Goal: Task Accomplishment & Management: Manage account settings

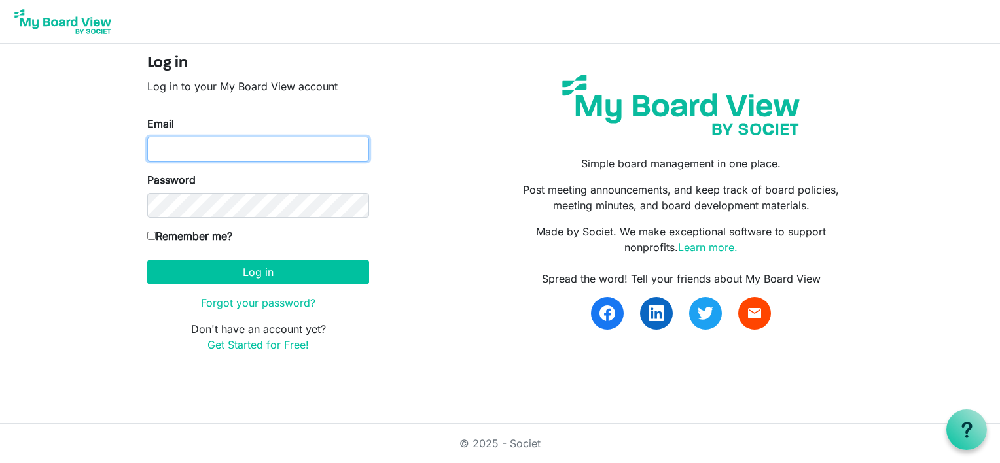
click at [188, 149] on input "Email" at bounding box center [258, 149] width 222 height 25
type input "lynnmkeays@yahoo.com"
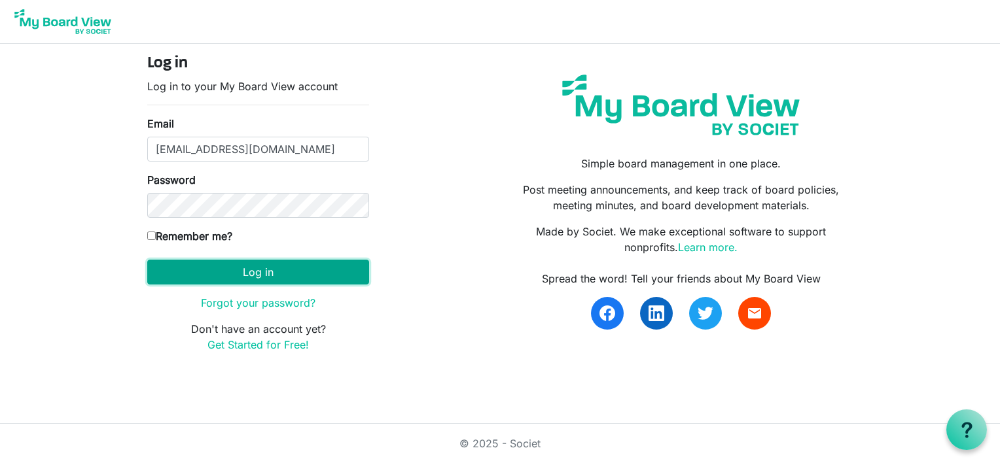
click at [212, 277] on button "Log in" at bounding box center [258, 272] width 222 height 25
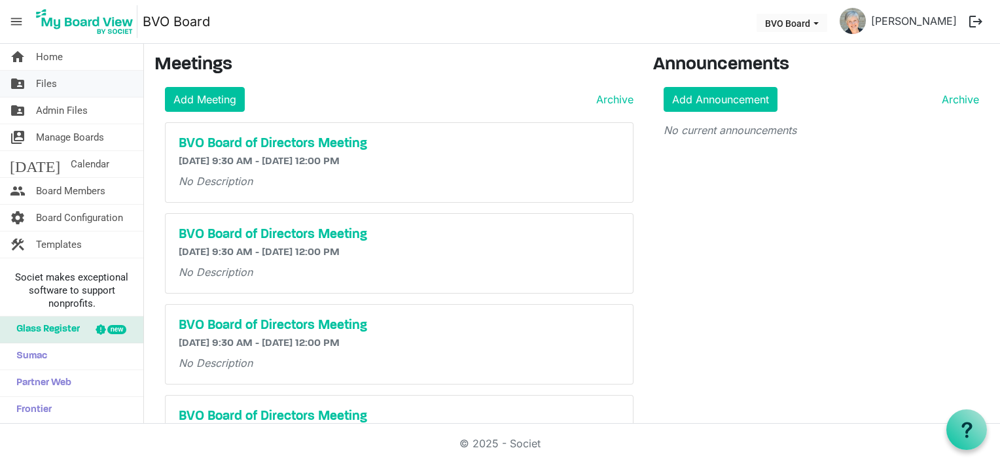
click at [58, 84] on link "folder_shared Files" at bounding box center [71, 84] width 143 height 26
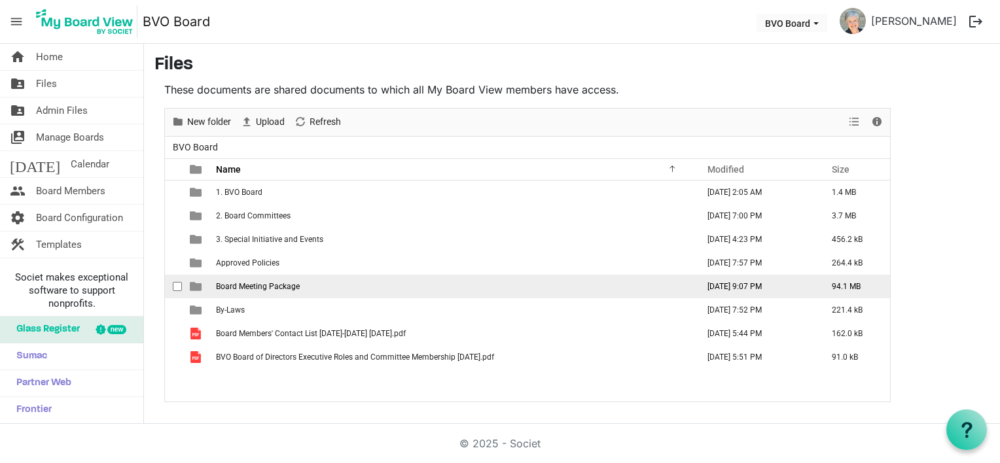
click at [264, 282] on span "Board Meeting Package" at bounding box center [258, 286] width 84 height 9
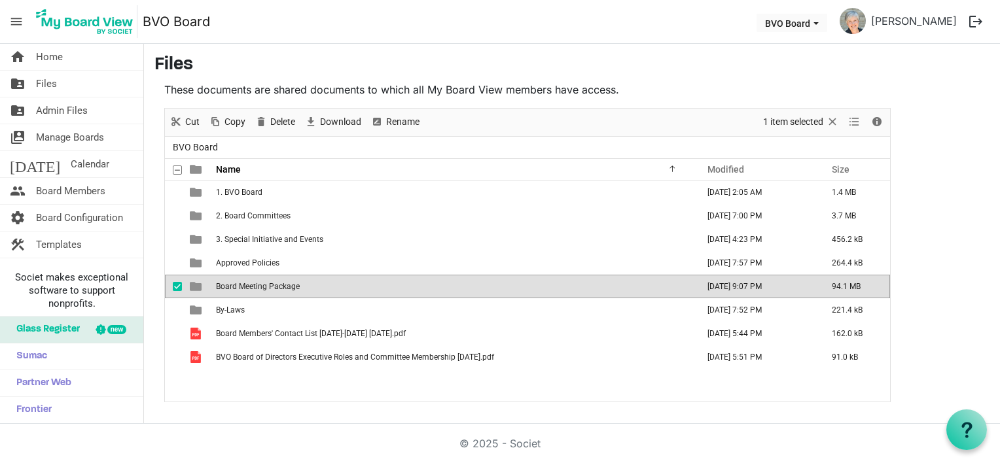
click at [264, 282] on span "Board Meeting Package" at bounding box center [258, 286] width 84 height 9
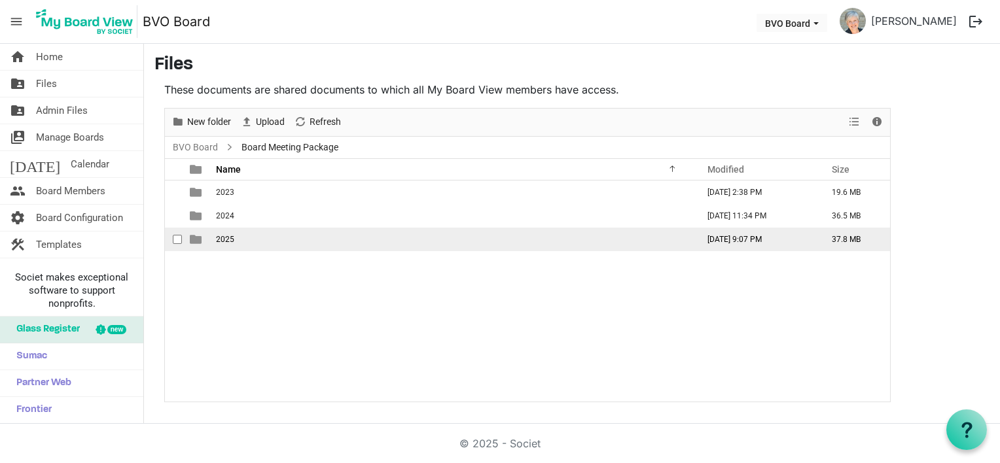
click at [240, 246] on td "2025" at bounding box center [452, 240] width 481 height 24
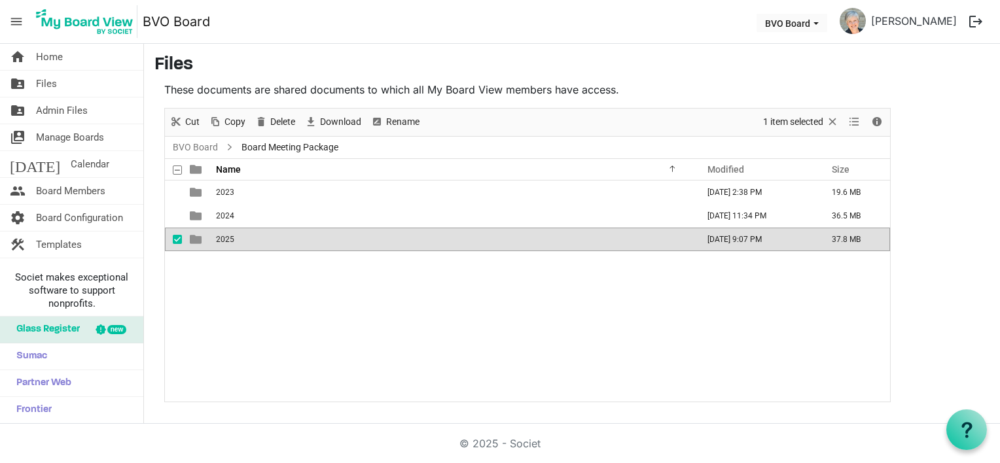
click at [240, 246] on td "2025" at bounding box center [452, 240] width 481 height 24
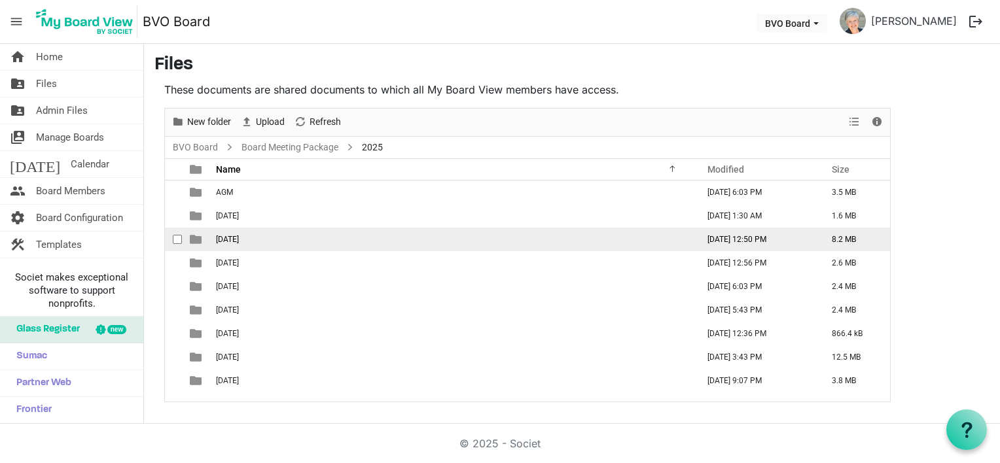
click at [249, 247] on td "[DATE]" at bounding box center [452, 240] width 481 height 24
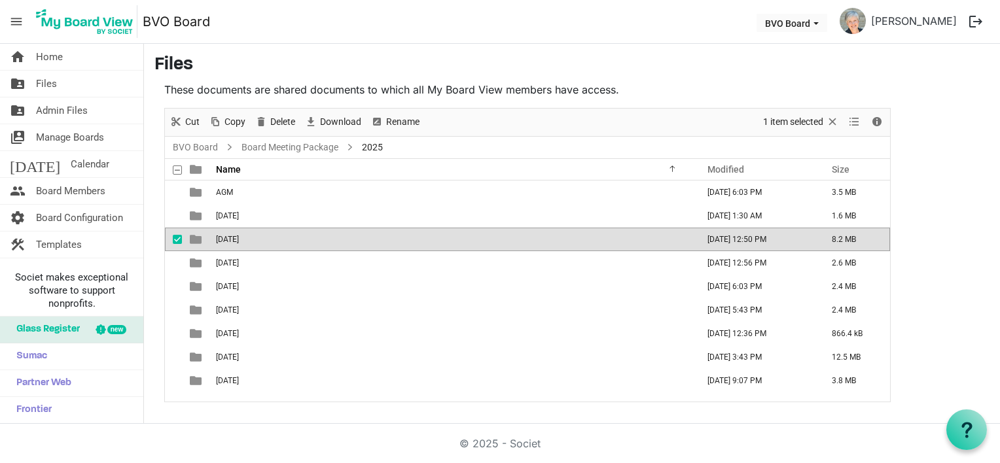
click at [249, 247] on td "[DATE]" at bounding box center [452, 240] width 481 height 24
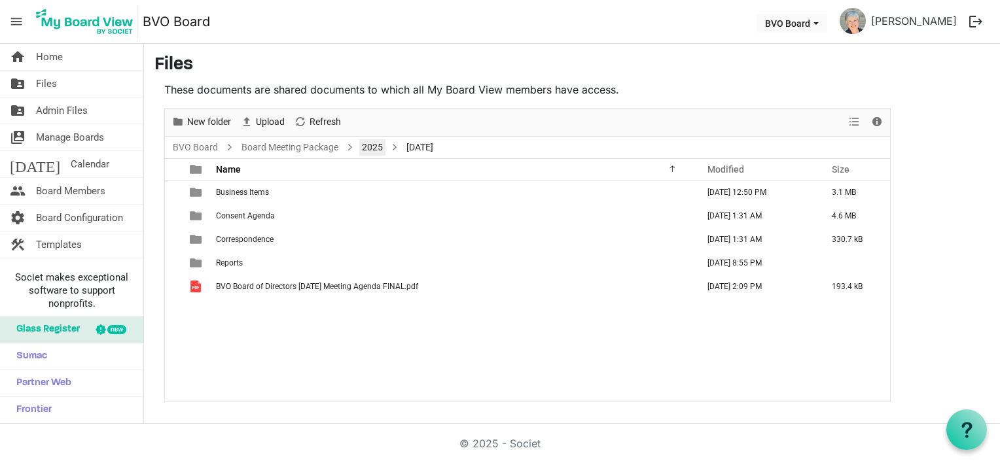
click at [375, 150] on link "2025" at bounding box center [372, 147] width 26 height 16
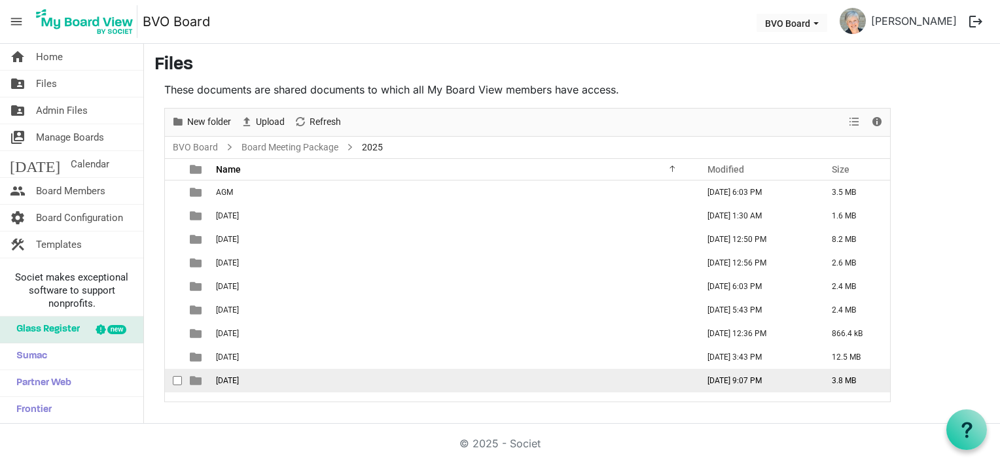
click at [293, 378] on td "[DATE]" at bounding box center [452, 381] width 481 height 24
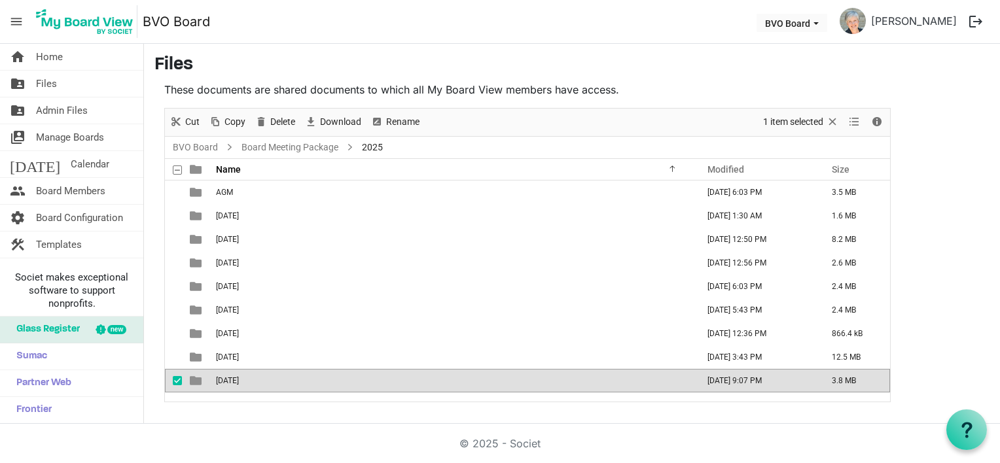
click at [293, 378] on td "[DATE]" at bounding box center [452, 381] width 481 height 24
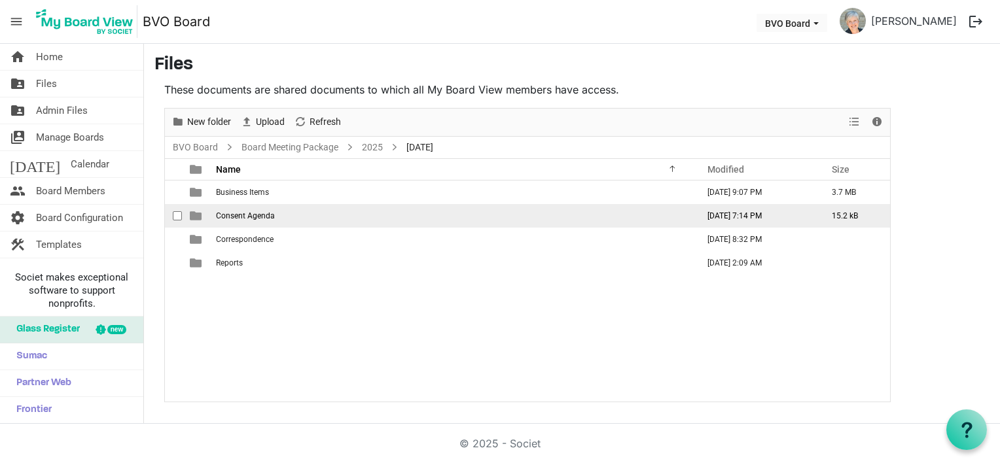
click at [275, 215] on td "Consent Agenda" at bounding box center [452, 216] width 481 height 24
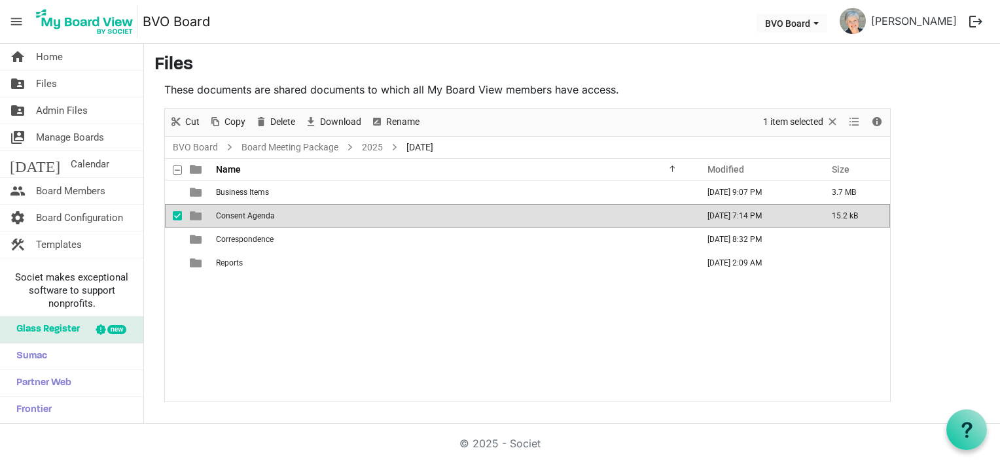
click at [275, 215] on td "Consent Agenda" at bounding box center [452, 216] width 481 height 24
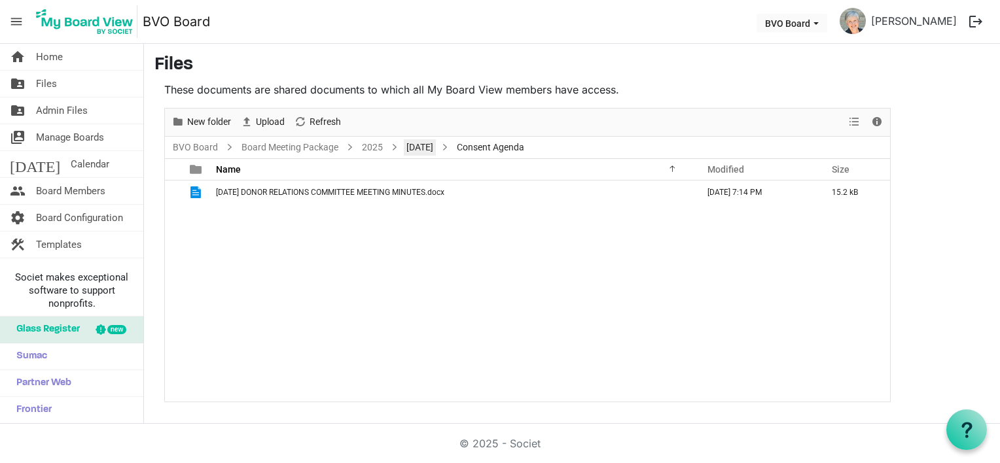
click at [424, 152] on link "[DATE]" at bounding box center [420, 147] width 32 height 16
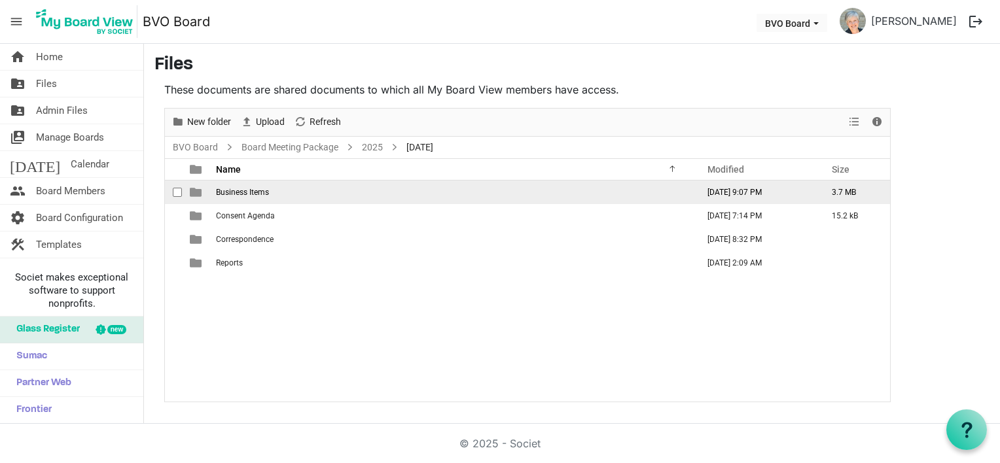
click at [279, 190] on td "Business Items" at bounding box center [452, 193] width 481 height 24
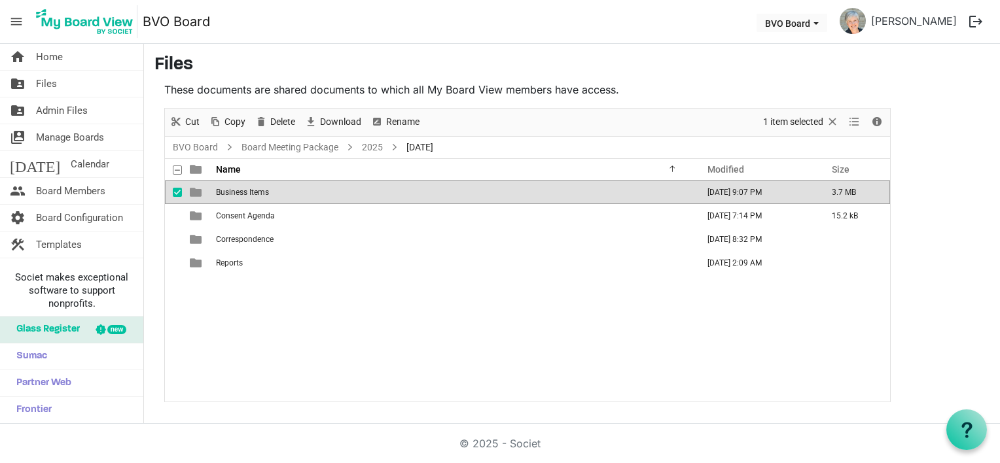
click at [279, 190] on td "Business Items" at bounding box center [452, 193] width 481 height 24
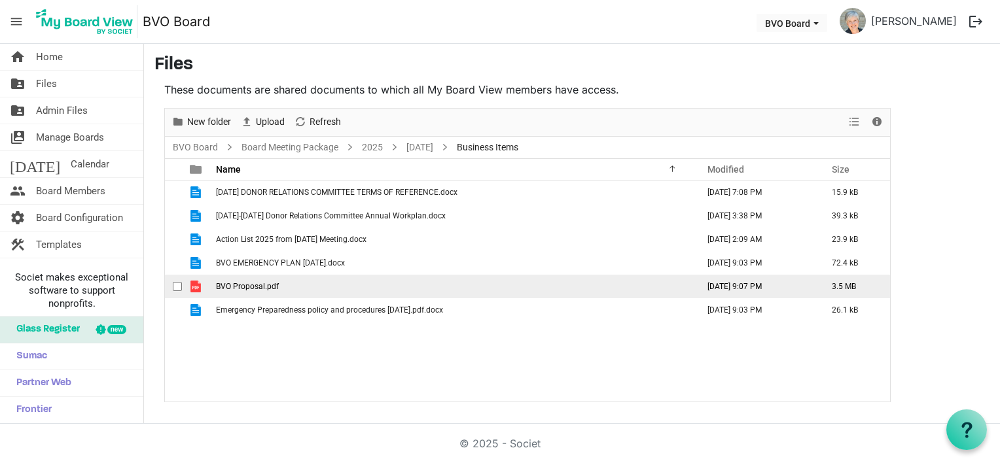
click at [267, 289] on span "BVO Proposal.pdf" at bounding box center [247, 286] width 63 height 9
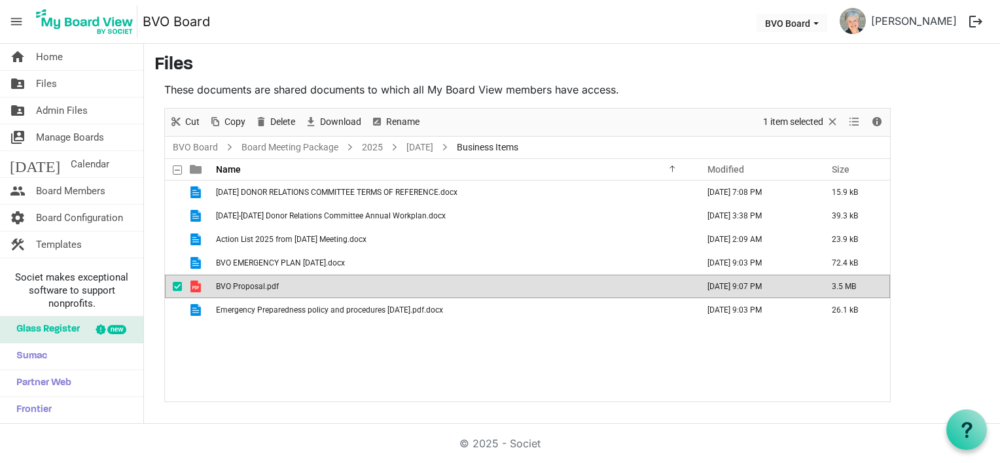
click at [267, 289] on span "BVO Proposal.pdf" at bounding box center [247, 286] width 63 height 9
click at [395, 122] on span "Rename" at bounding box center [403, 122] width 36 height 16
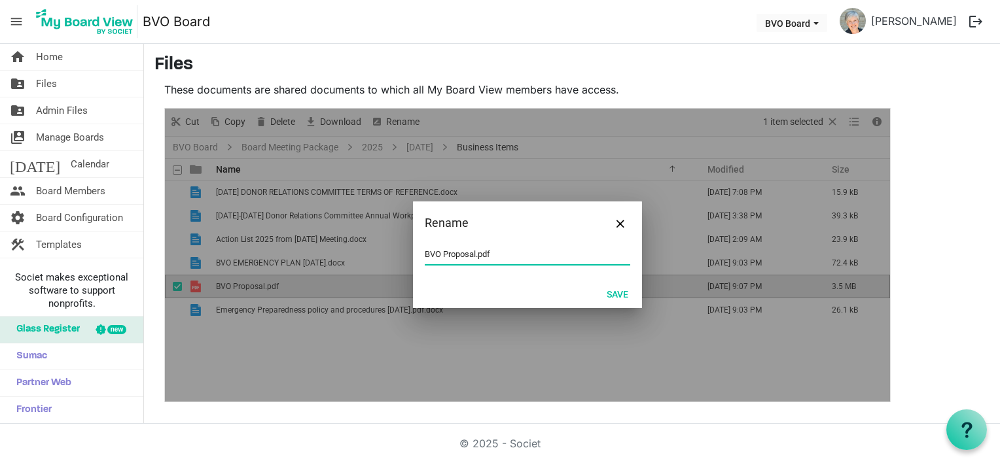
click at [477, 254] on input "BVO Proposal.pdf" at bounding box center [527, 255] width 205 height 20
type input "BVO Proposal - AI Training.pdf"
click at [615, 293] on button "Save" at bounding box center [617, 294] width 39 height 18
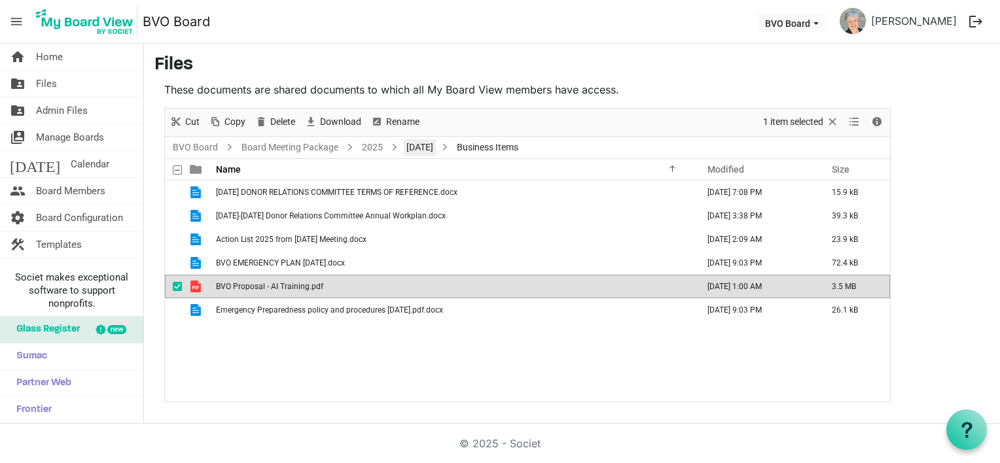
click at [430, 144] on link "[DATE]" at bounding box center [420, 147] width 32 height 16
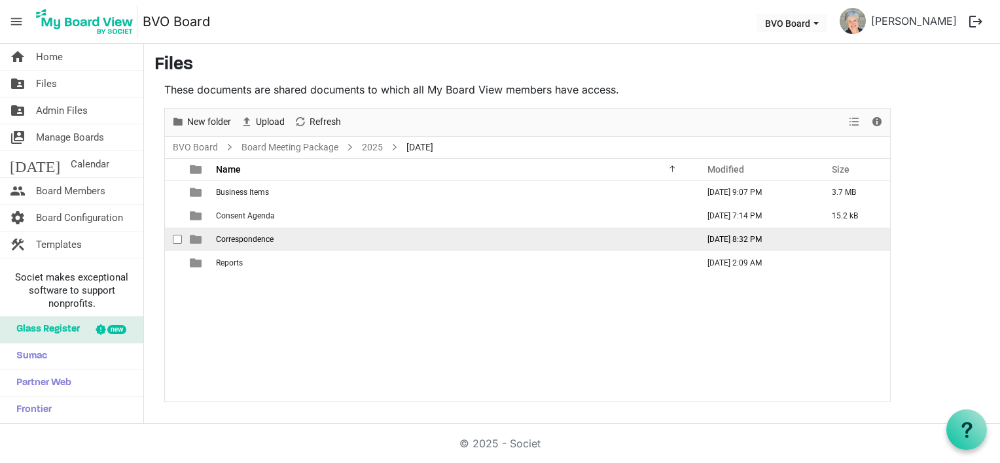
click at [257, 238] on span "Correspondence" at bounding box center [245, 239] width 58 height 9
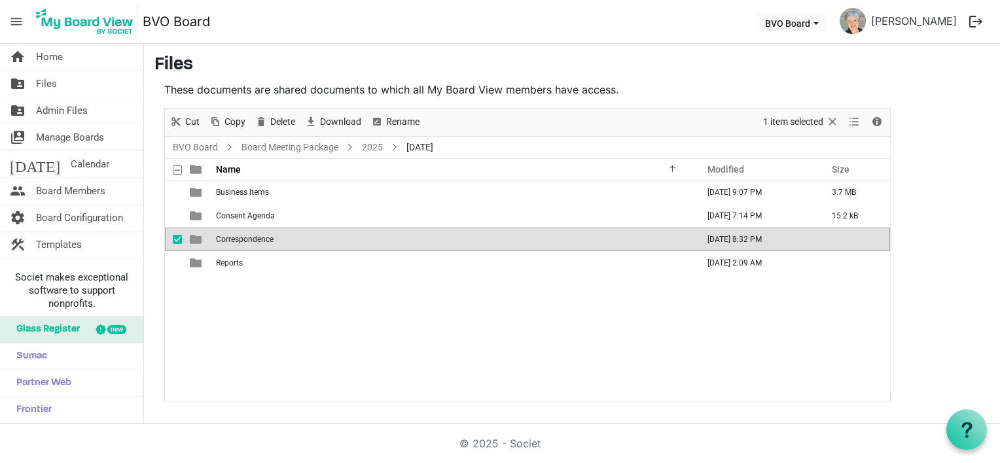
click at [257, 238] on span "Correspondence" at bounding box center [245, 239] width 58 height 9
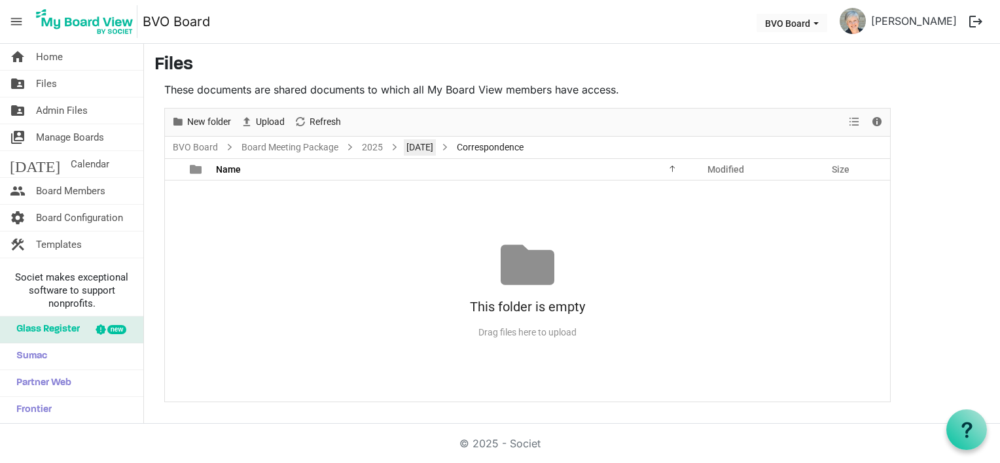
click at [436, 154] on link "[DATE]" at bounding box center [420, 147] width 32 height 16
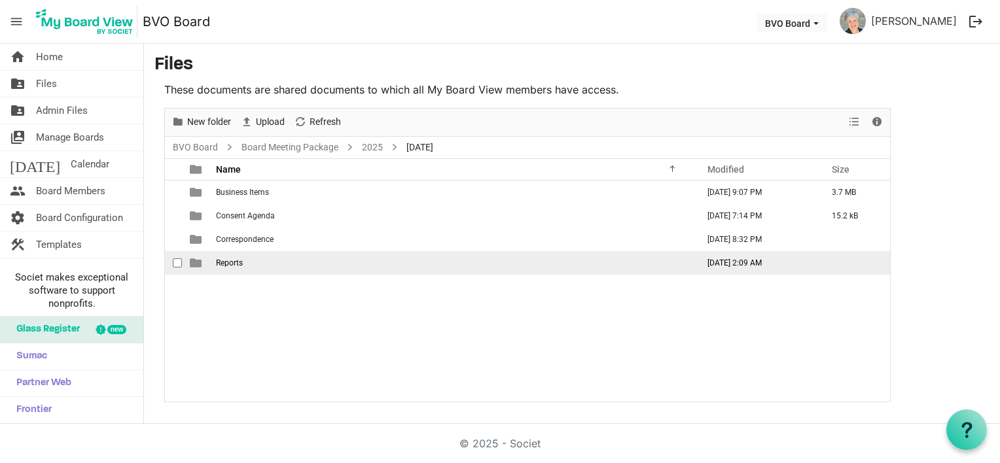
click at [243, 266] on td "Reports" at bounding box center [452, 263] width 481 height 24
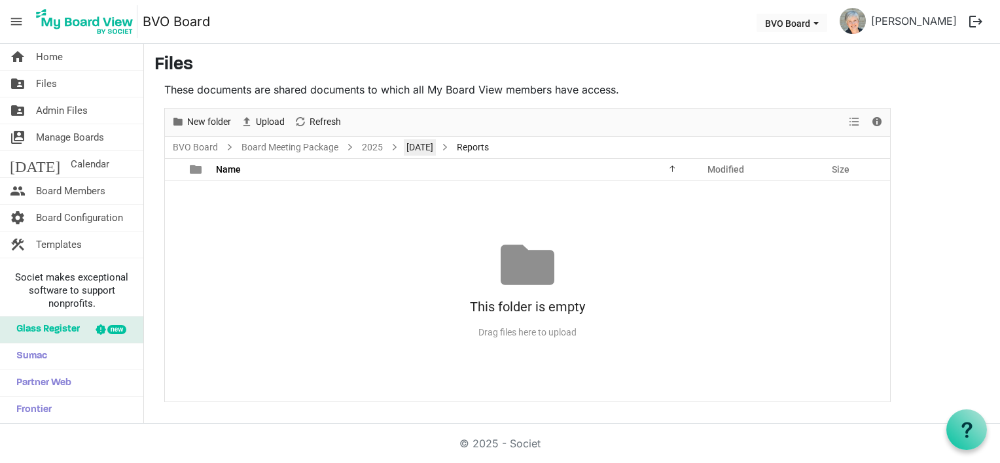
click at [432, 149] on link "[DATE]" at bounding box center [420, 147] width 32 height 16
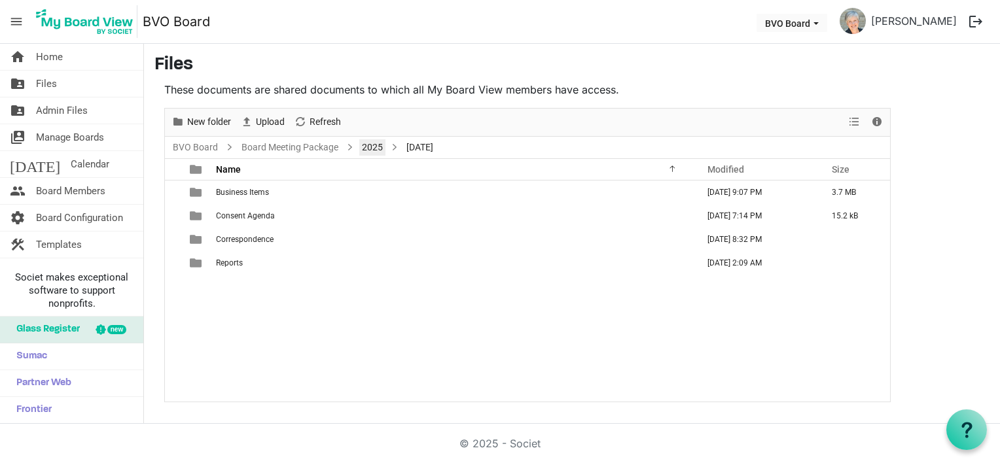
click at [373, 145] on link "2025" at bounding box center [372, 147] width 26 height 16
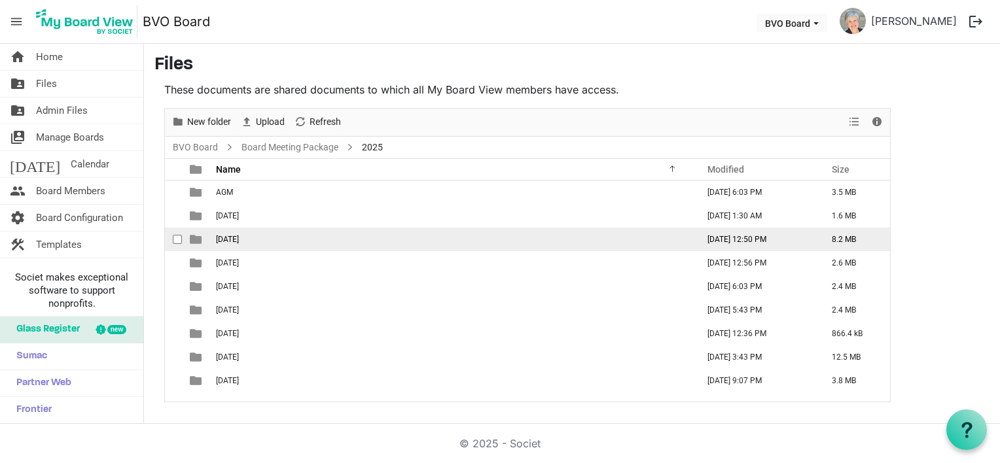
click at [239, 235] on span "[DATE]" at bounding box center [227, 239] width 23 height 9
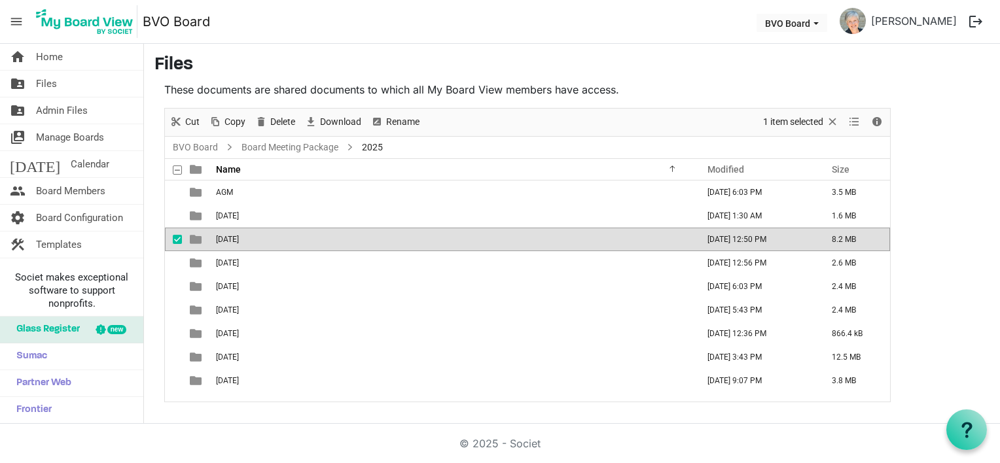
click at [239, 235] on span "[DATE]" at bounding box center [227, 239] width 23 height 9
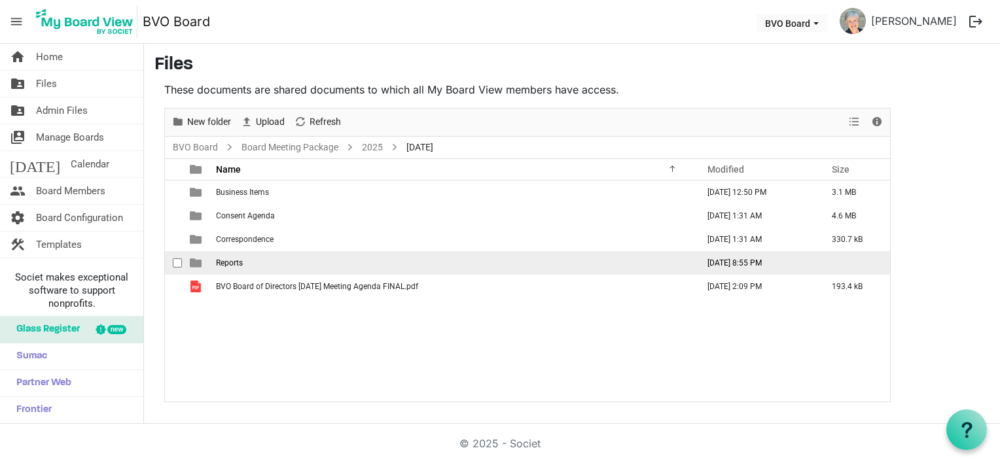
click at [247, 264] on td "Reports" at bounding box center [452, 263] width 481 height 24
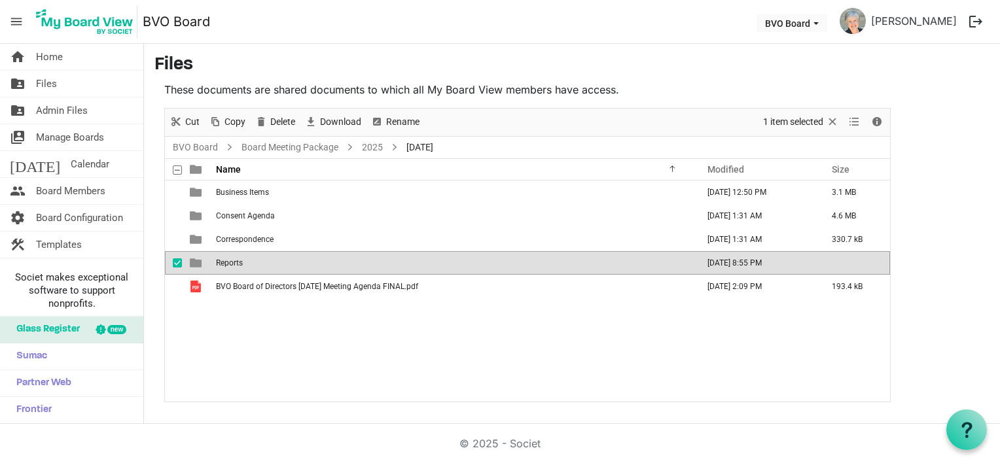
click at [247, 264] on td "Reports" at bounding box center [452, 263] width 481 height 24
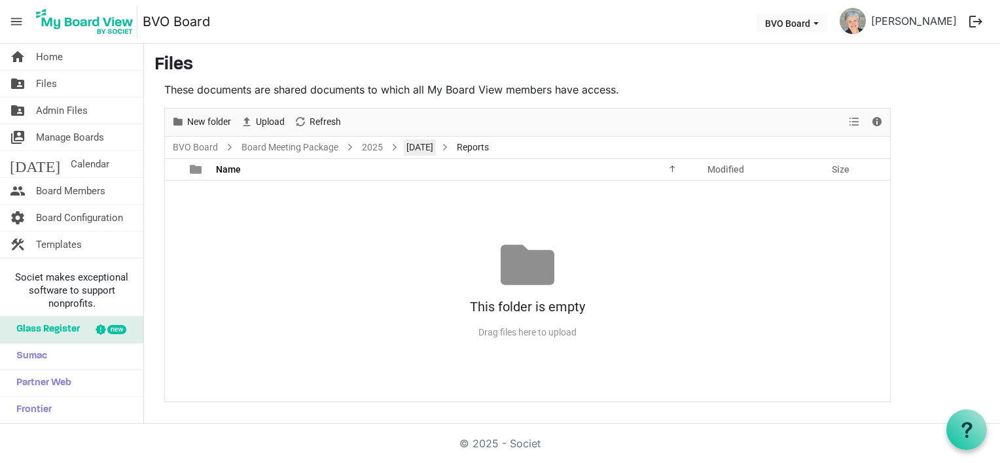
click at [427, 144] on link "[DATE]" at bounding box center [420, 147] width 32 height 16
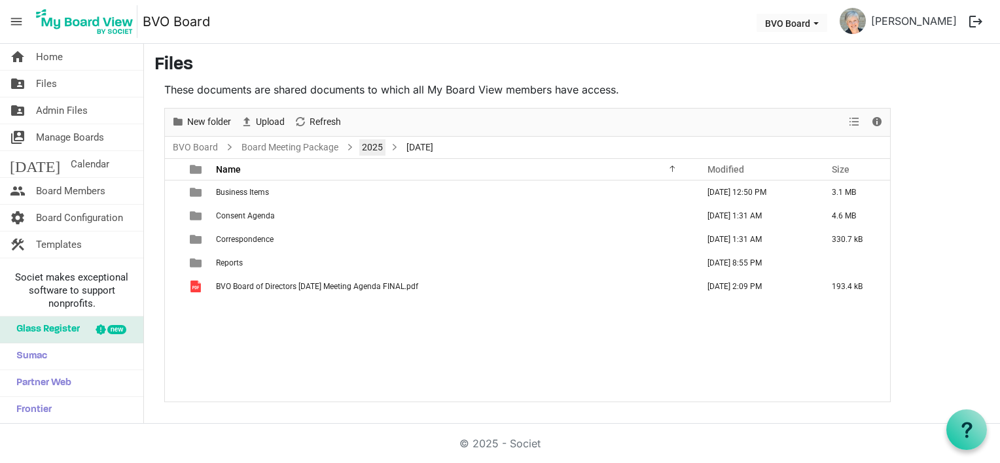
click at [378, 148] on link "2025" at bounding box center [372, 147] width 26 height 16
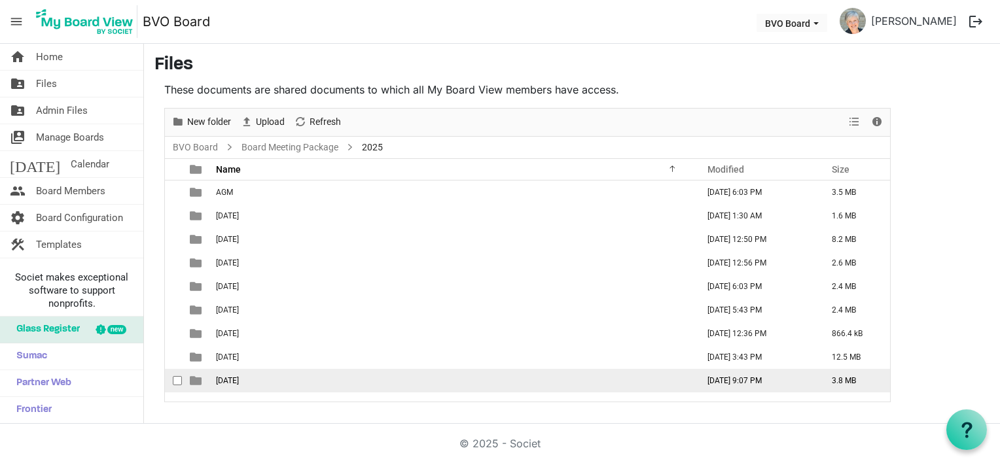
click at [222, 382] on span "[DATE]" at bounding box center [227, 380] width 23 height 9
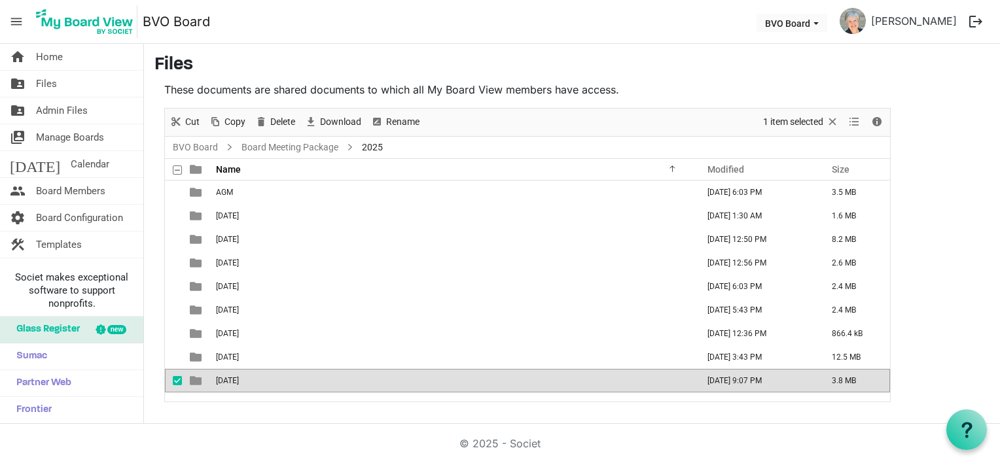
click at [222, 382] on span "[DATE]" at bounding box center [227, 380] width 23 height 9
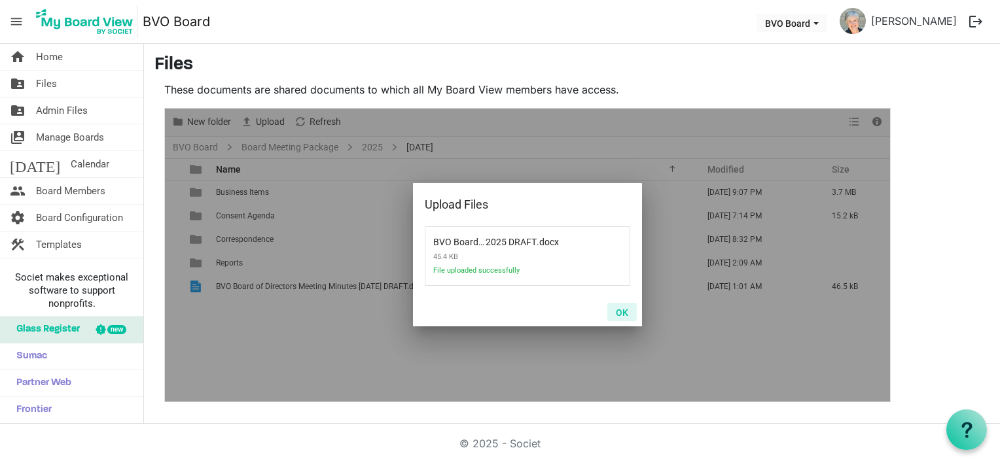
click at [631, 313] on button "OK" at bounding box center [621, 312] width 29 height 18
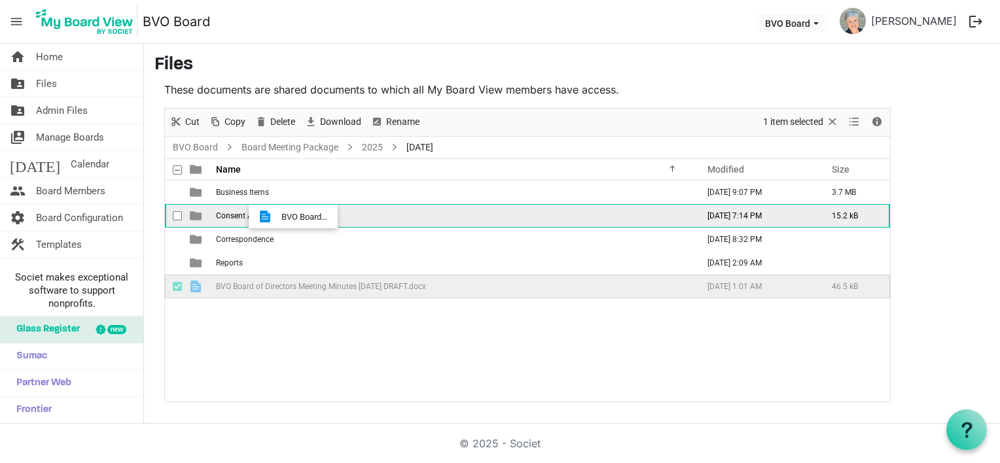
drag, startPoint x: 268, startPoint y: 289, endPoint x: 277, endPoint y: 217, distance: 73.2
click at [277, 217] on tbody "Business Items September 16, 2025 9:07 PM 3.7 MB Consent Agenda September 12, 2…" at bounding box center [527, 240] width 725 height 118
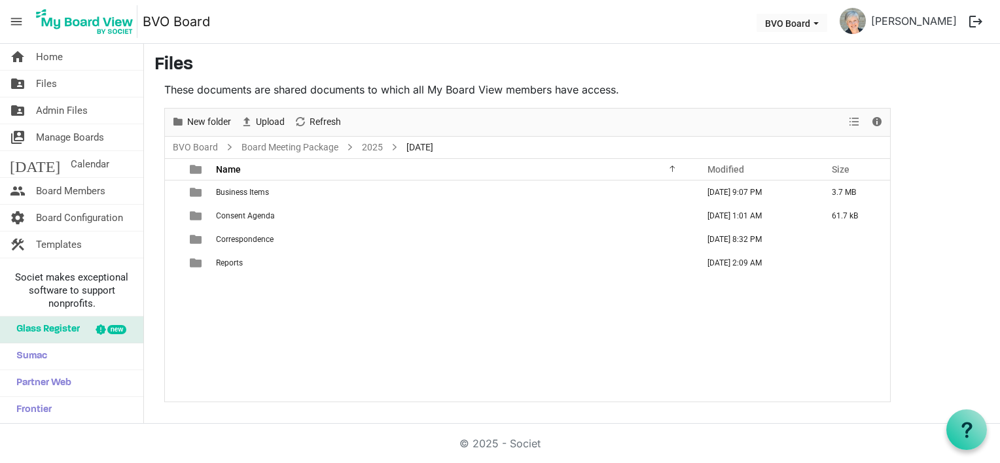
click at [277, 217] on td "Consent Agenda" at bounding box center [452, 216] width 481 height 24
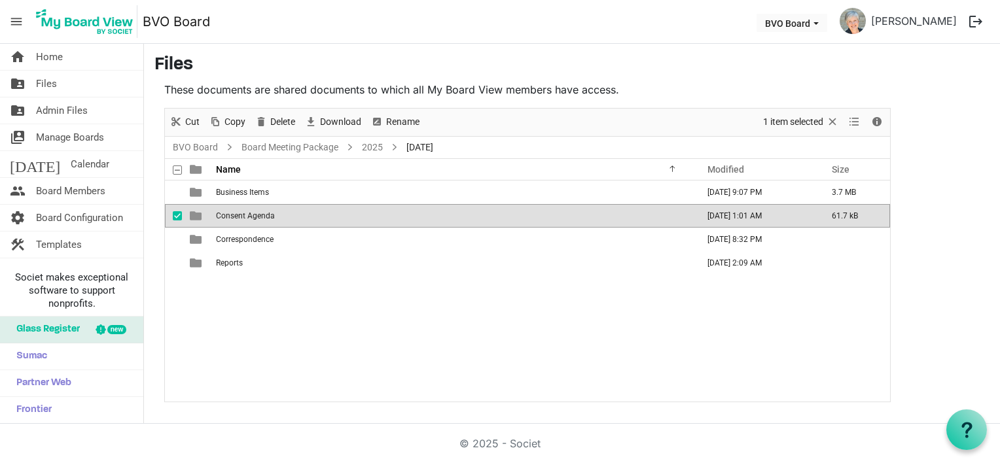
click at [277, 217] on td "Consent Agenda" at bounding box center [452, 216] width 481 height 24
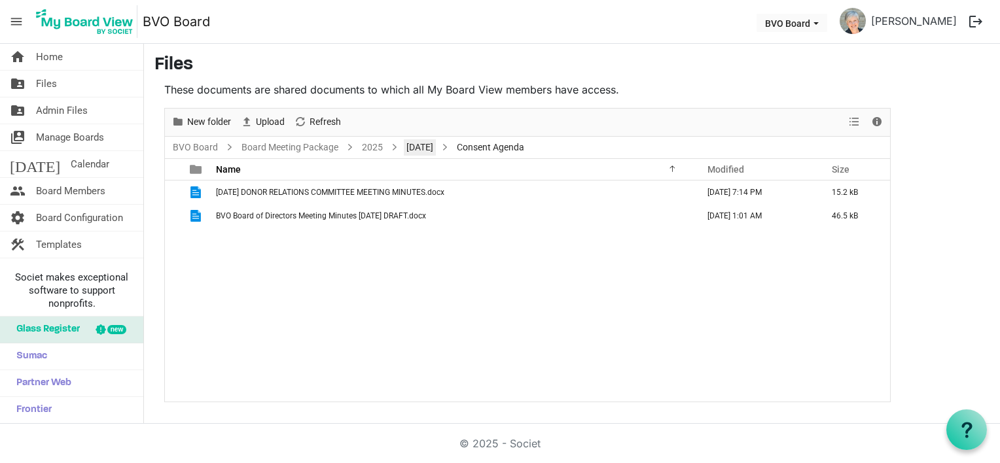
click at [436, 147] on link "[DATE]" at bounding box center [420, 147] width 32 height 16
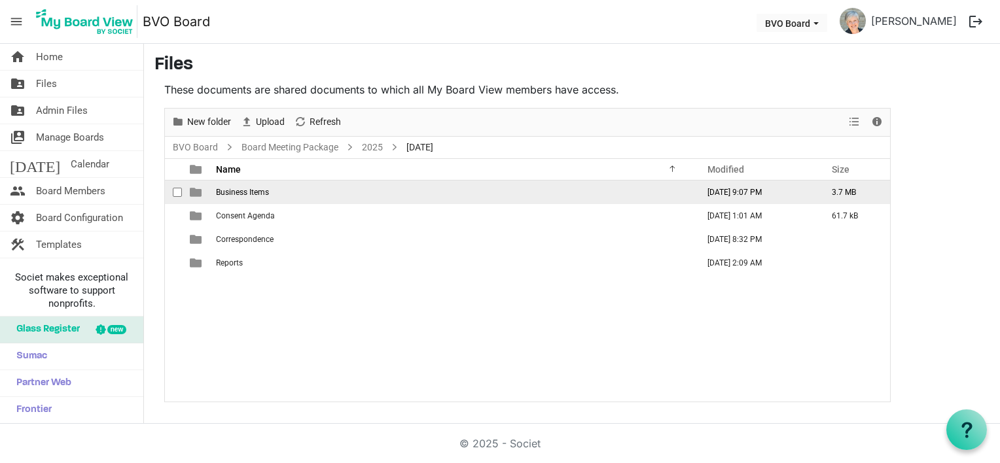
click at [267, 193] on span "Business Items" at bounding box center [242, 192] width 53 height 9
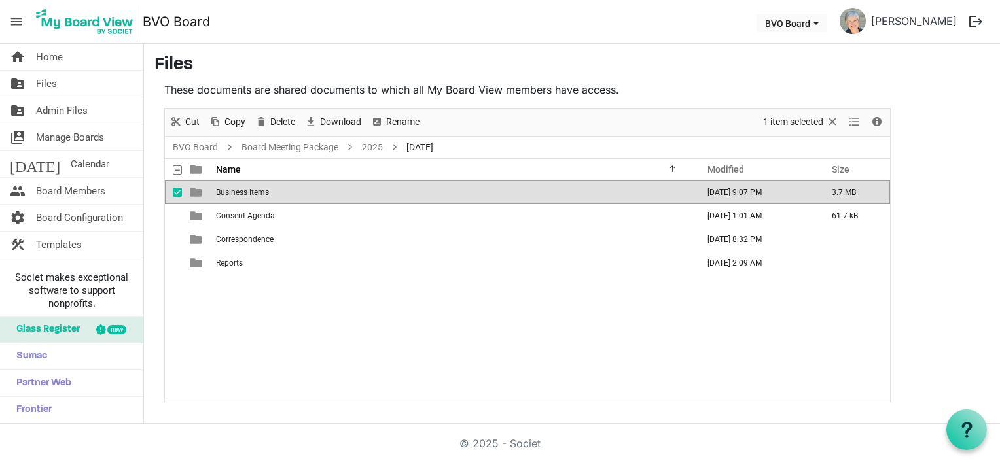
click at [267, 193] on span "Business Items" at bounding box center [242, 192] width 53 height 9
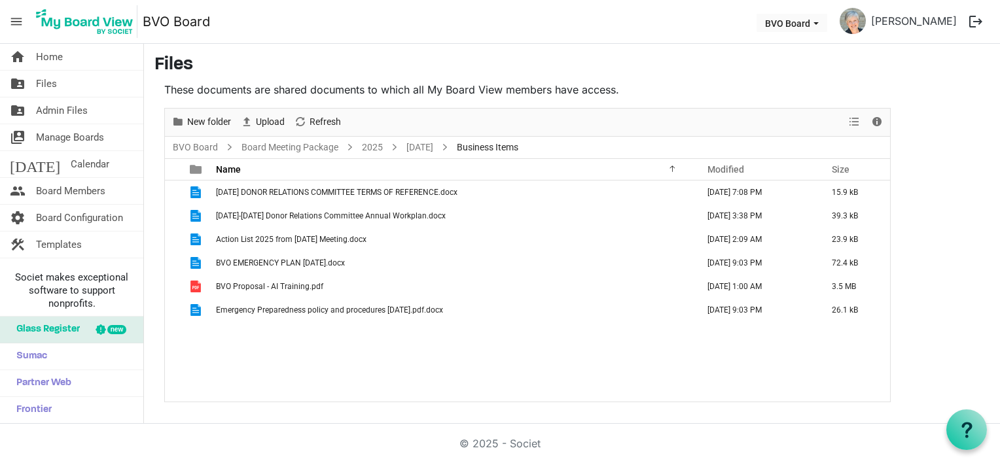
drag, startPoint x: 411, startPoint y: 377, endPoint x: 399, endPoint y: 372, distance: 12.9
click at [411, 376] on div "2025 SEPTEMBER DONOR RELATIONS COMMITTEE TERMS OF REFERENCE.docx September 12, …" at bounding box center [527, 291] width 725 height 221
click at [44, 60] on span "Home" at bounding box center [49, 57] width 27 height 26
click at [56, 55] on span "Home" at bounding box center [49, 57] width 27 height 26
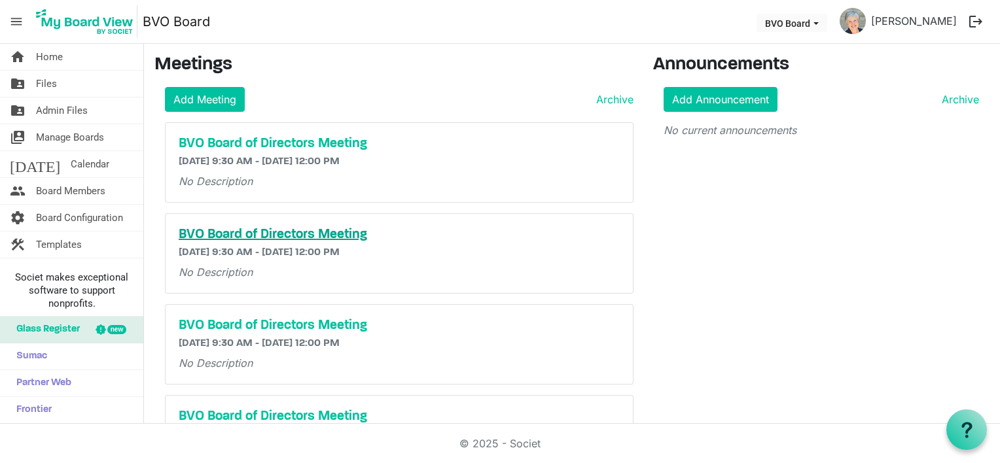
click at [260, 233] on h5 "BVO Board of Directors Meeting" at bounding box center [399, 235] width 441 height 16
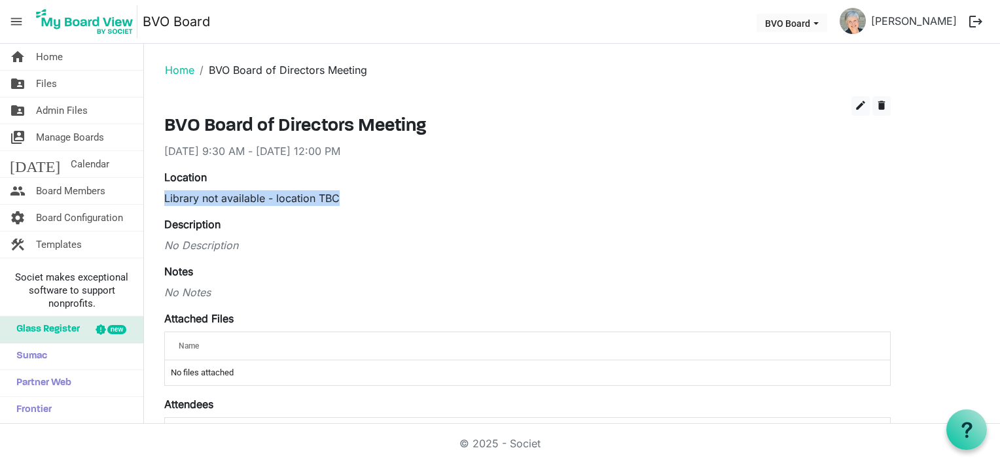
drag, startPoint x: 165, startPoint y: 196, endPoint x: 377, endPoint y: 196, distance: 212.6
click at [377, 196] on div "Library not available - location TBC" at bounding box center [527, 198] width 726 height 16
click at [853, 99] on button "edit" at bounding box center [860, 106] width 18 height 20
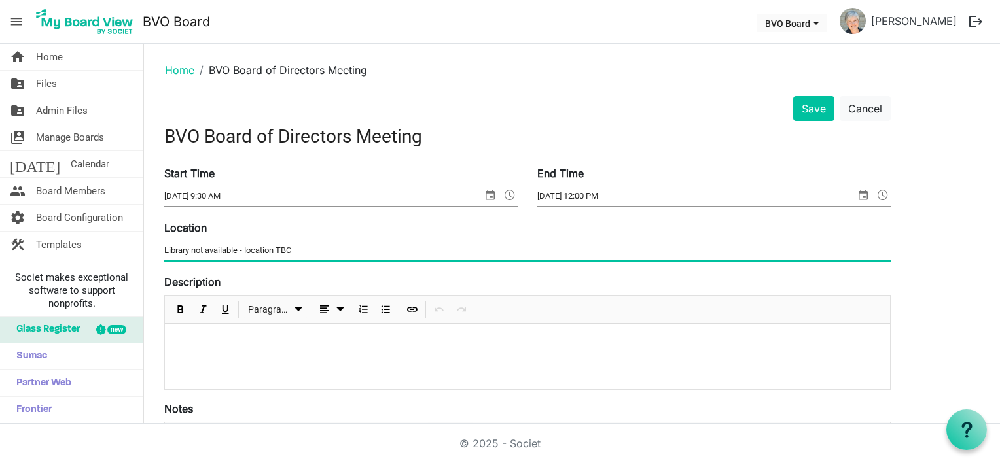
drag, startPoint x: 294, startPoint y: 249, endPoint x: 149, endPoint y: 241, distance: 145.4
click at [149, 241] on main "Home BVO Board of Directors Meeting Save Cancel BVO Board of Directors Meeting …" at bounding box center [572, 442] width 856 height 797
type input "Chamber of Commerce Boardroom"
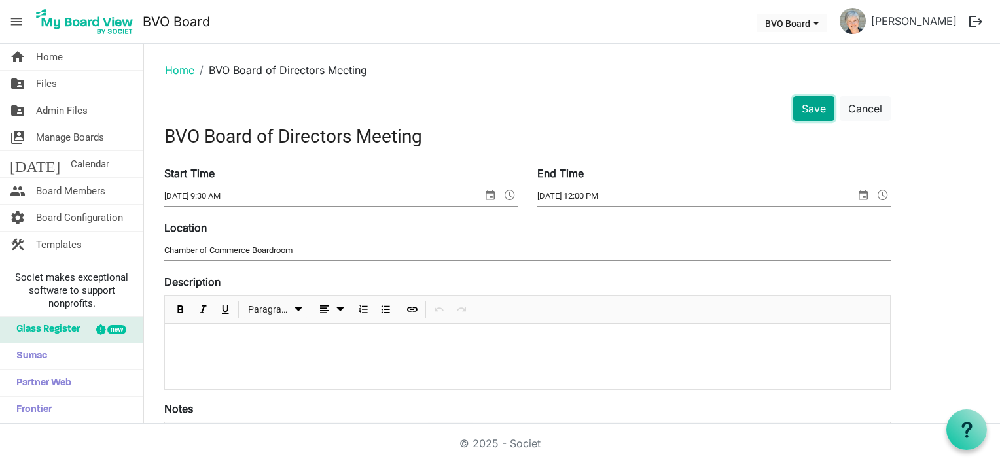
click at [818, 108] on button "Save" at bounding box center [813, 108] width 41 height 25
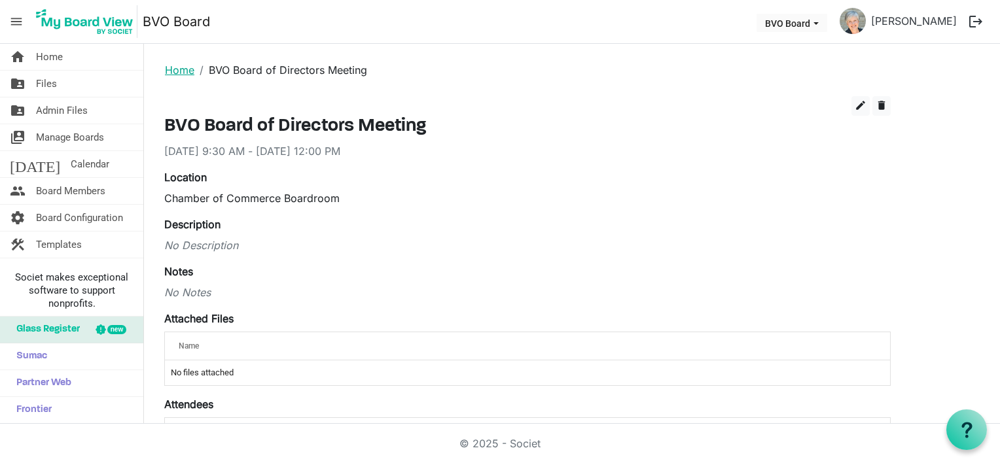
click at [174, 68] on link "Home" at bounding box center [179, 69] width 29 height 13
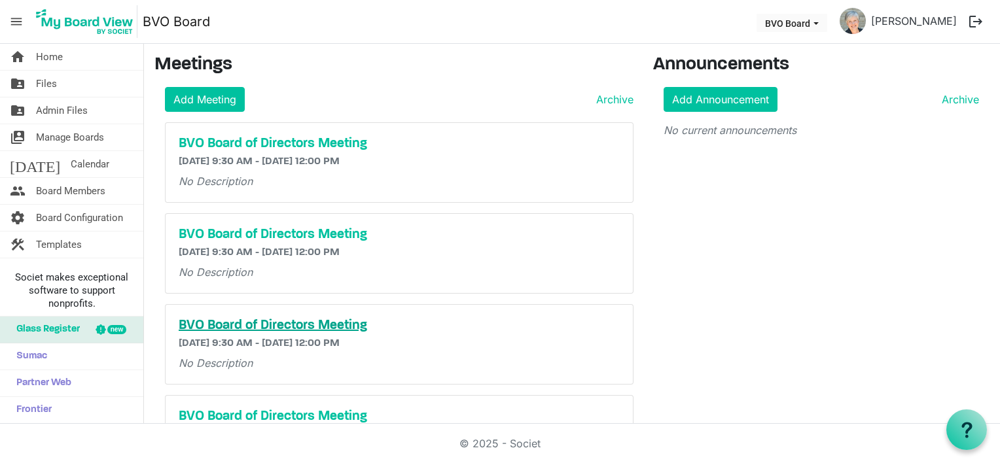
click at [264, 322] on h5 "BVO Board of Directors Meeting" at bounding box center [399, 326] width 441 height 16
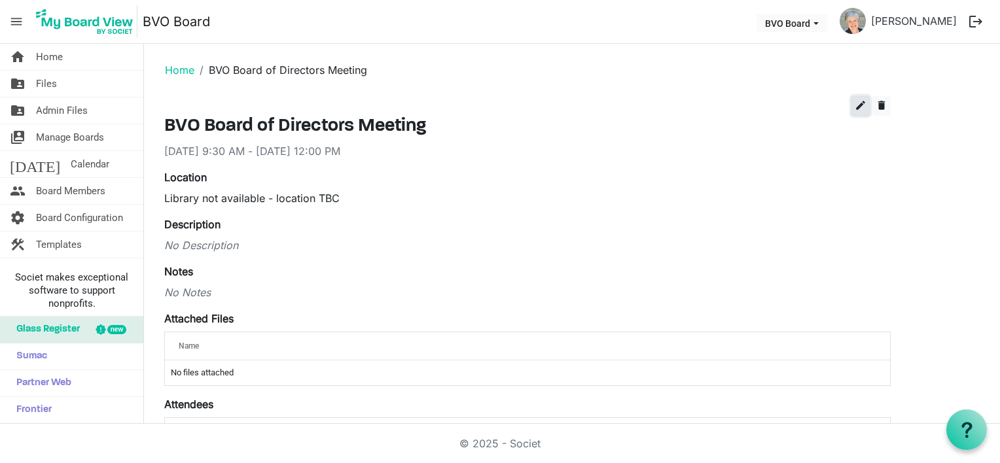
click at [863, 104] on span "edit" at bounding box center [860, 105] width 12 height 12
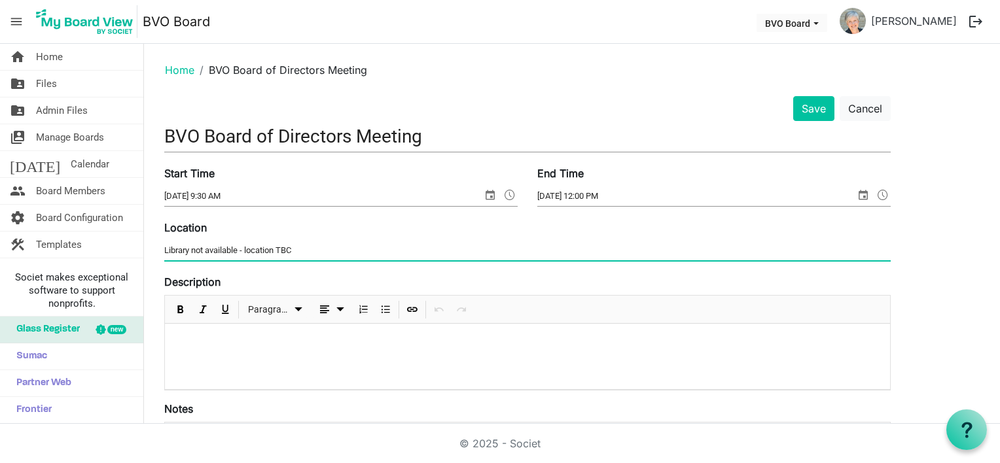
drag, startPoint x: 319, startPoint y: 251, endPoint x: 151, endPoint y: 247, distance: 168.2
click at [152, 247] on main "Home BVO Board of Directors Meeting Save Cancel BVO Board of Directors Meeting …" at bounding box center [572, 442] width 856 height 797
type input "Chamber of Commerce Boardroom"
click at [798, 109] on button "Save" at bounding box center [813, 108] width 41 height 25
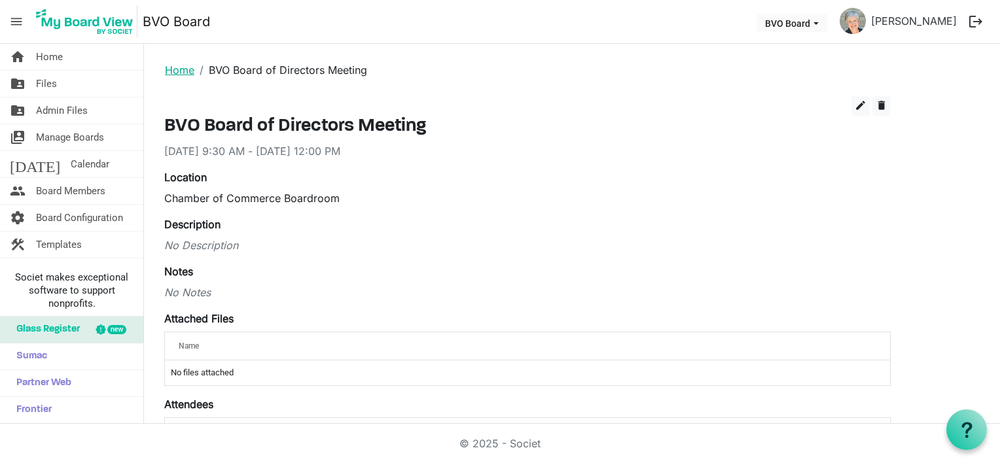
click at [188, 65] on link "Home" at bounding box center [179, 69] width 29 height 13
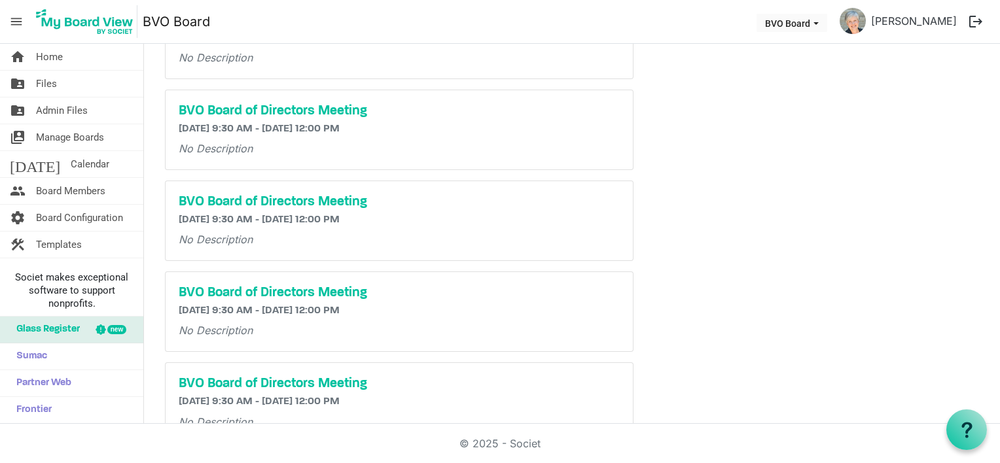
scroll to position [131, 0]
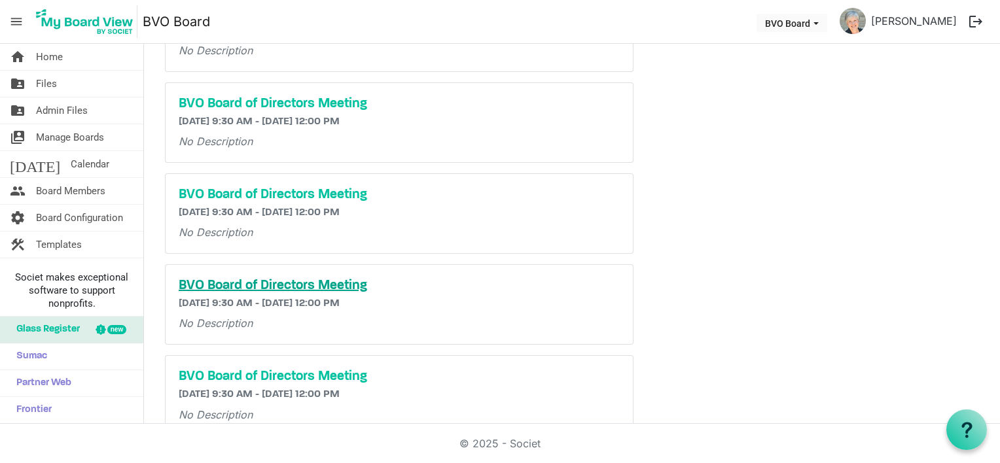
click at [237, 287] on h5 "BVO Board of Directors Meeting" at bounding box center [399, 286] width 441 height 16
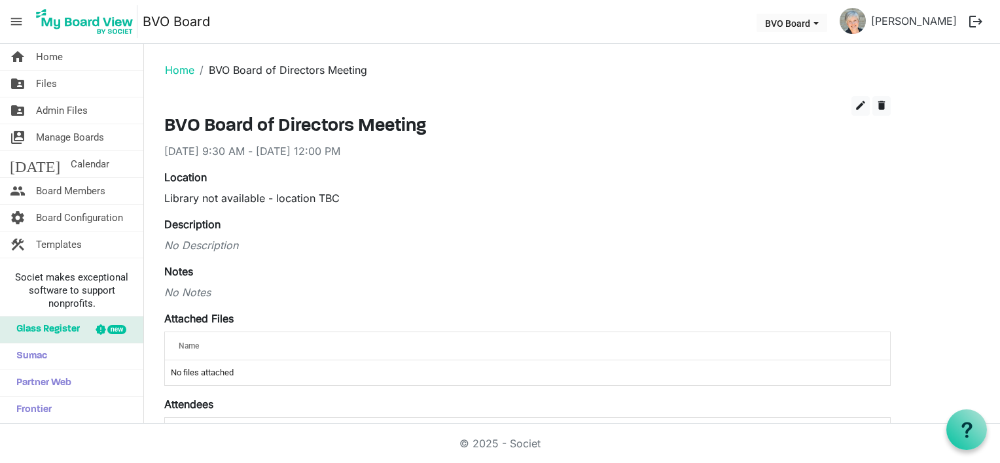
click at [163, 196] on div "Location Library not available - location TBC" at bounding box center [527, 187] width 746 height 37
click at [863, 107] on span "edit" at bounding box center [860, 105] width 12 height 12
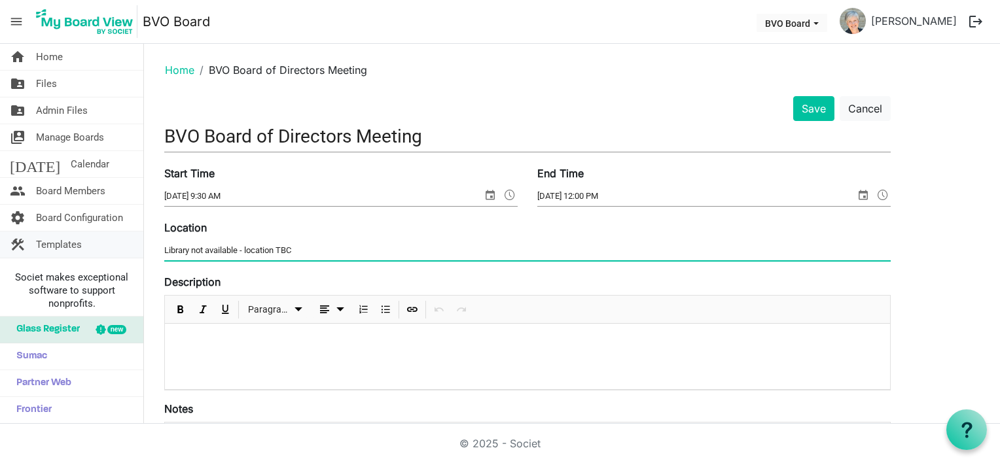
drag, startPoint x: 328, startPoint y: 248, endPoint x: 130, endPoint y: 243, distance: 197.6
click at [133, 242] on div "home Home folder_shared Files folder_shared Admin Files switch_account Manage B…" at bounding box center [500, 234] width 1000 height 380
type input "Chamber of Commerce Boardroom"
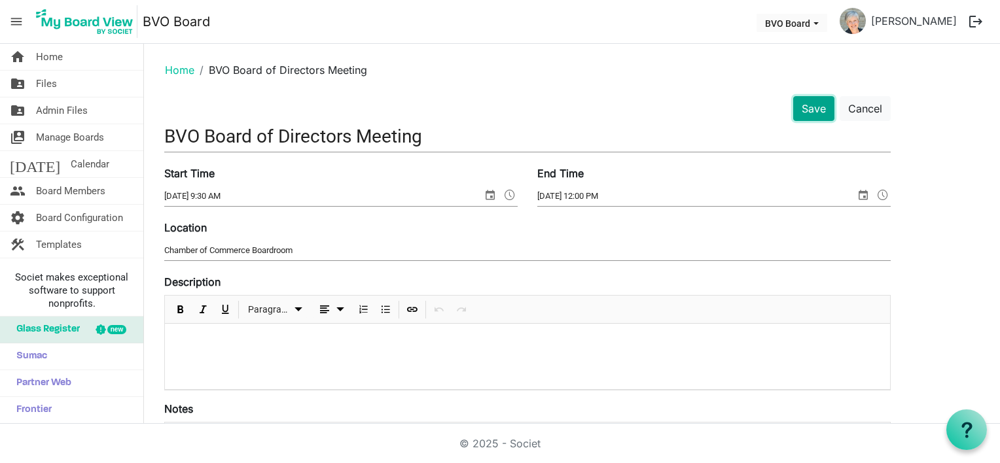
click at [814, 103] on button "Save" at bounding box center [813, 108] width 41 height 25
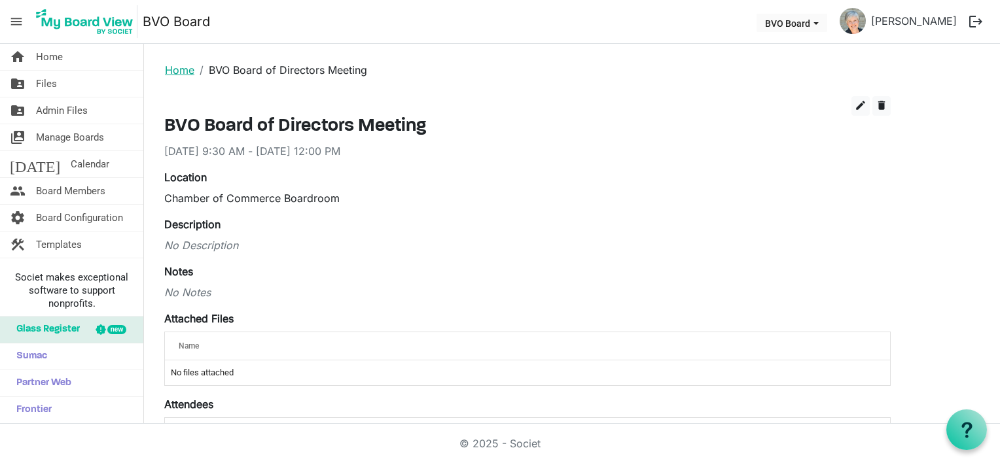
click at [170, 71] on link "Home" at bounding box center [179, 69] width 29 height 13
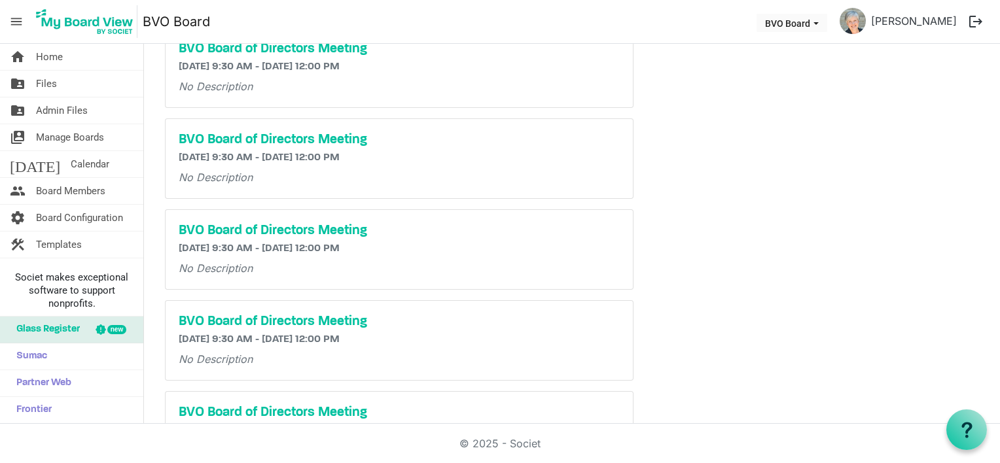
scroll to position [131, 0]
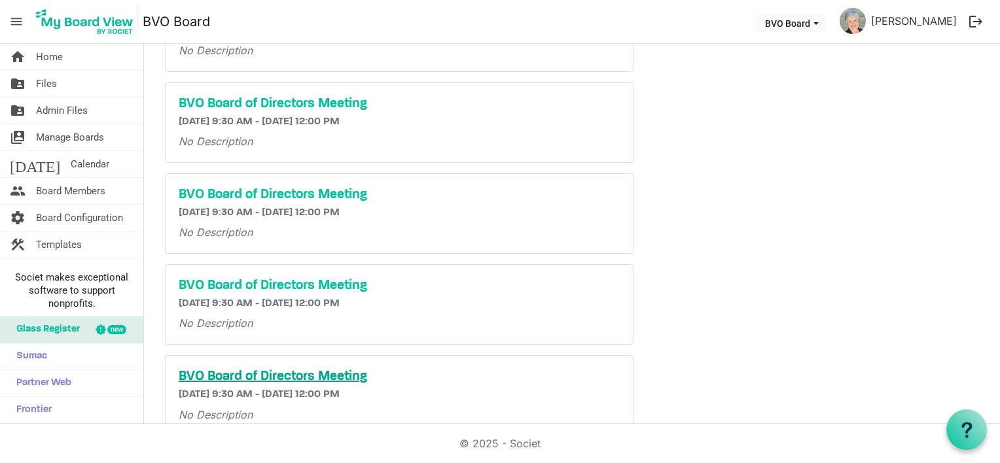
click at [225, 372] on h5 "BVO Board of Directors Meeting" at bounding box center [399, 377] width 441 height 16
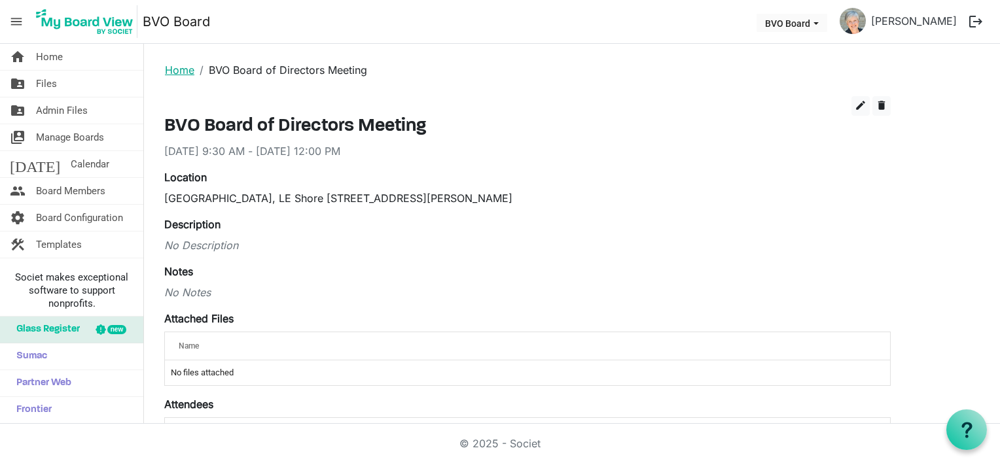
click at [178, 76] on link "Home" at bounding box center [179, 69] width 29 height 13
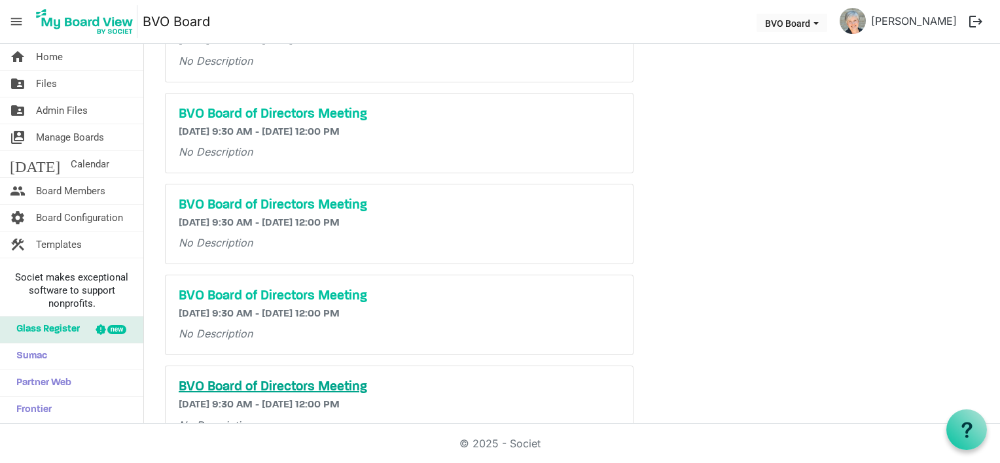
scroll to position [131, 0]
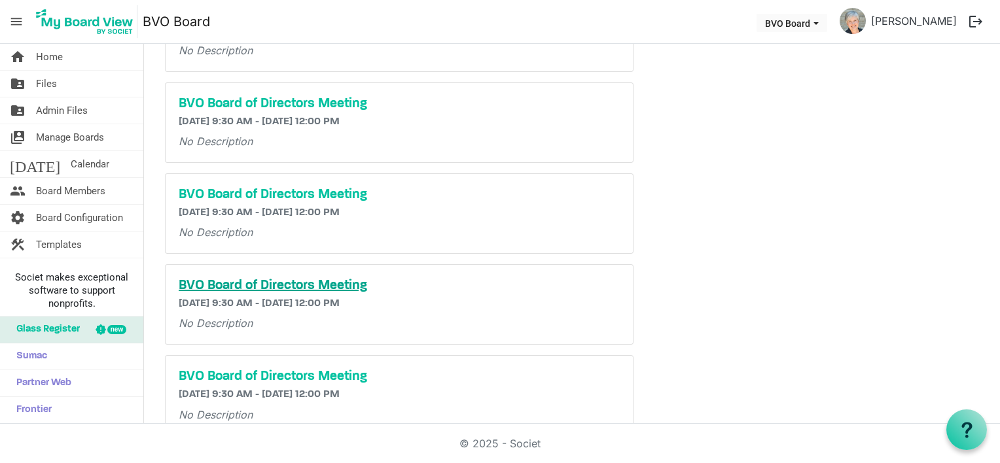
click at [226, 285] on h5 "BVO Board of Directors Meeting" at bounding box center [399, 286] width 441 height 16
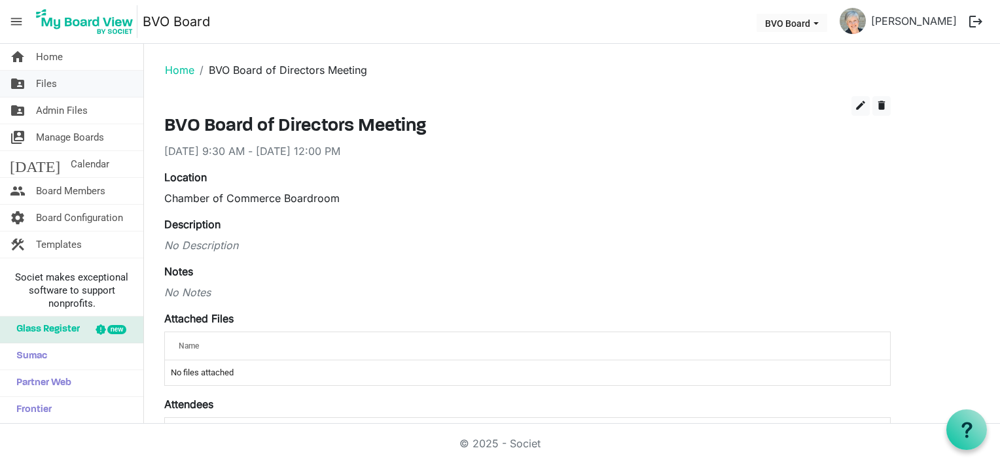
click at [57, 80] on link "folder_shared Files" at bounding box center [71, 84] width 143 height 26
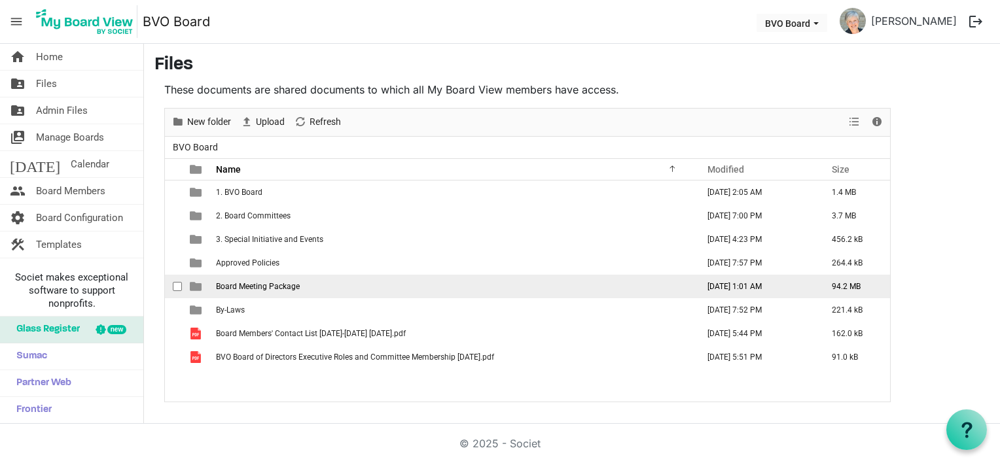
click at [261, 289] on span "Board Meeting Package" at bounding box center [258, 286] width 84 height 9
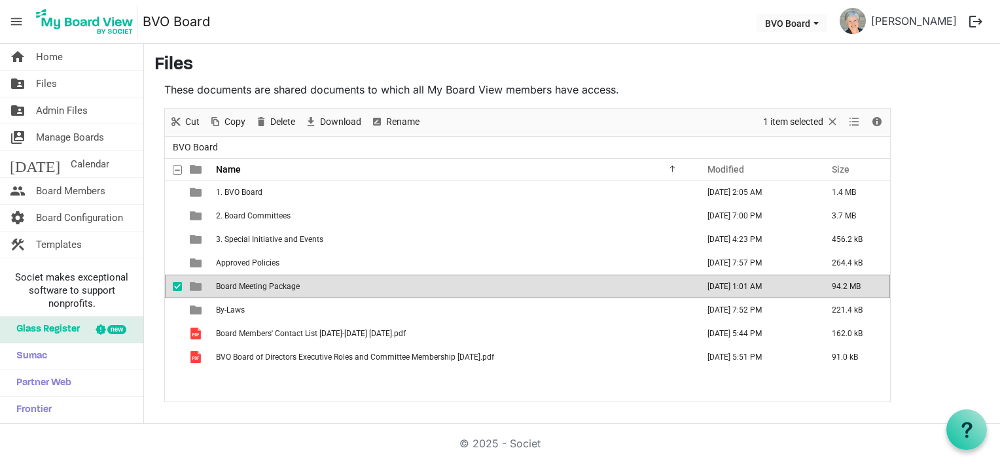
click at [261, 288] on span "Board Meeting Package" at bounding box center [258, 286] width 84 height 9
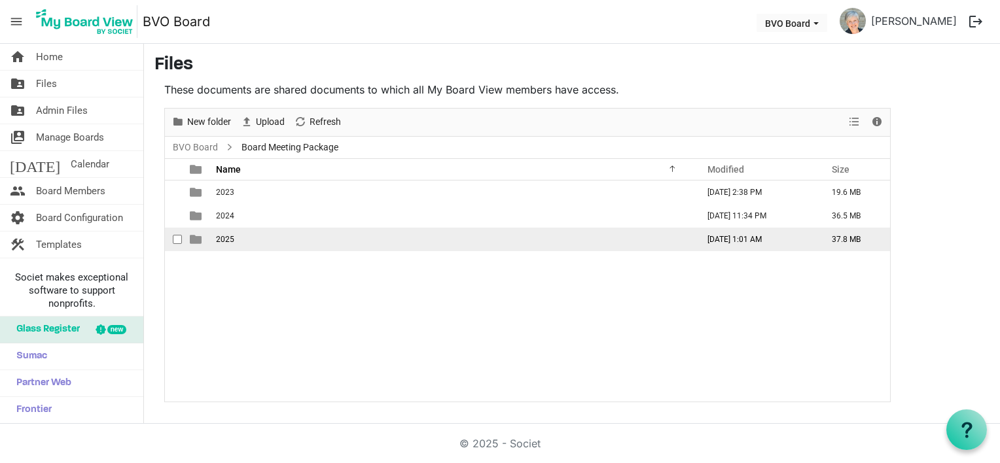
click at [238, 238] on td "2025" at bounding box center [452, 240] width 481 height 24
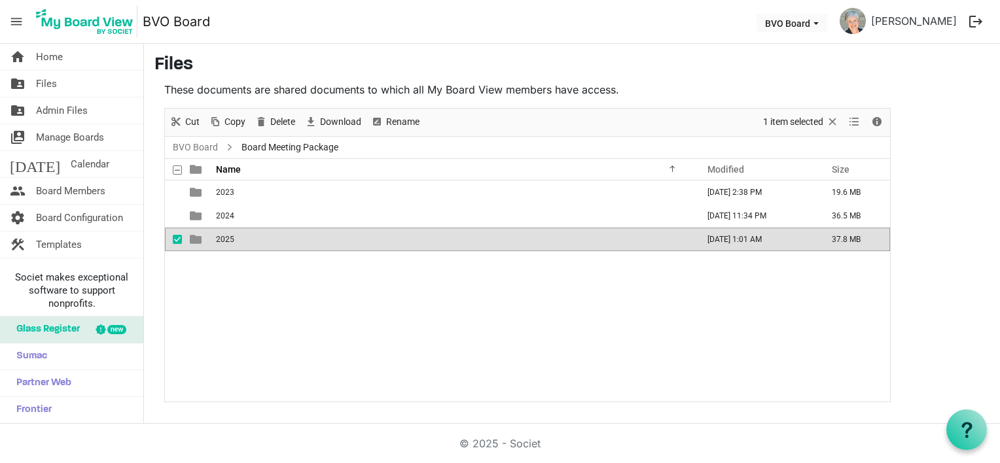
click at [238, 238] on td "2025" at bounding box center [452, 240] width 481 height 24
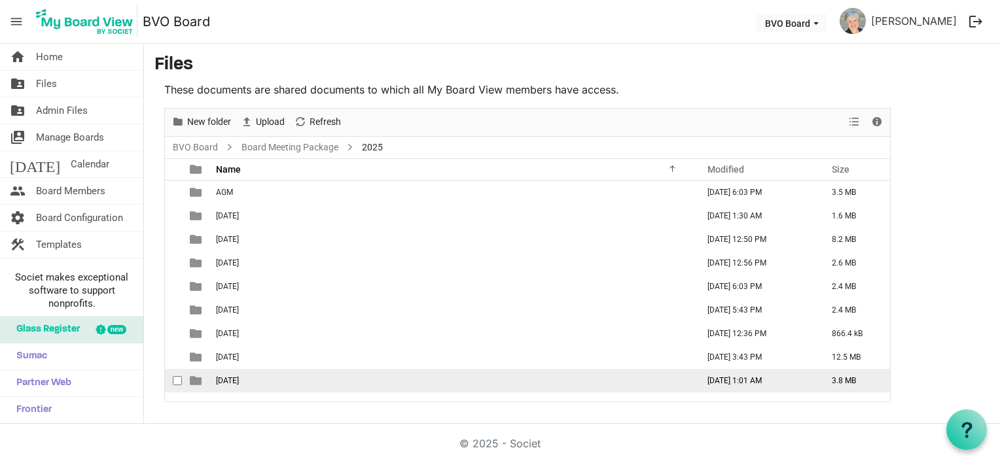
click at [239, 383] on span "[DATE]" at bounding box center [227, 380] width 23 height 9
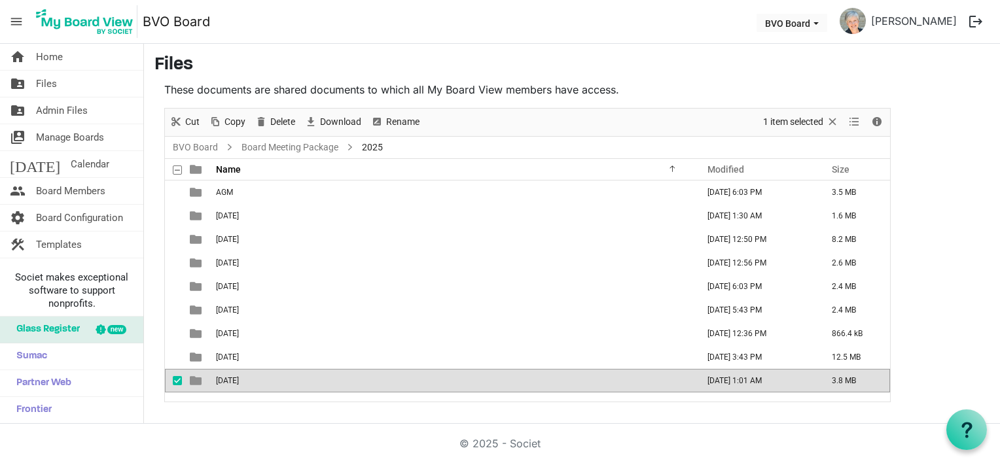
click at [239, 383] on span "[DATE]" at bounding box center [227, 380] width 23 height 9
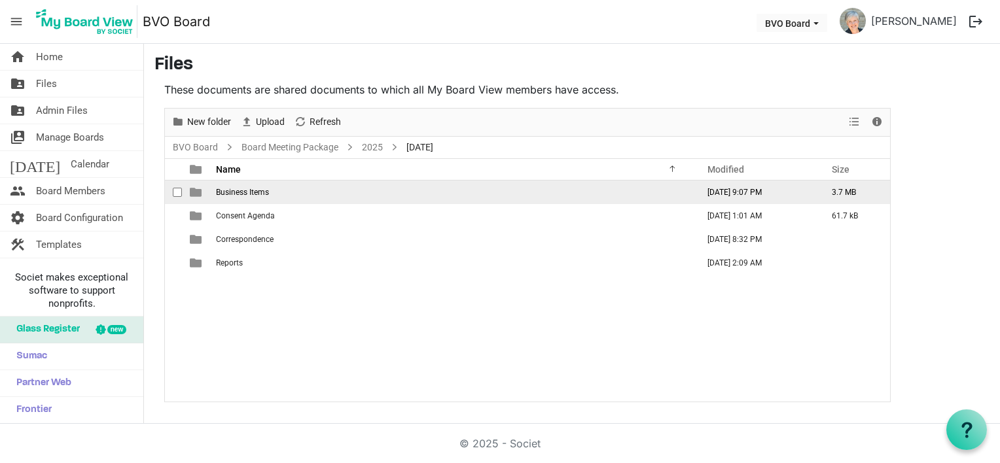
click at [262, 196] on td "Business Items" at bounding box center [452, 193] width 481 height 24
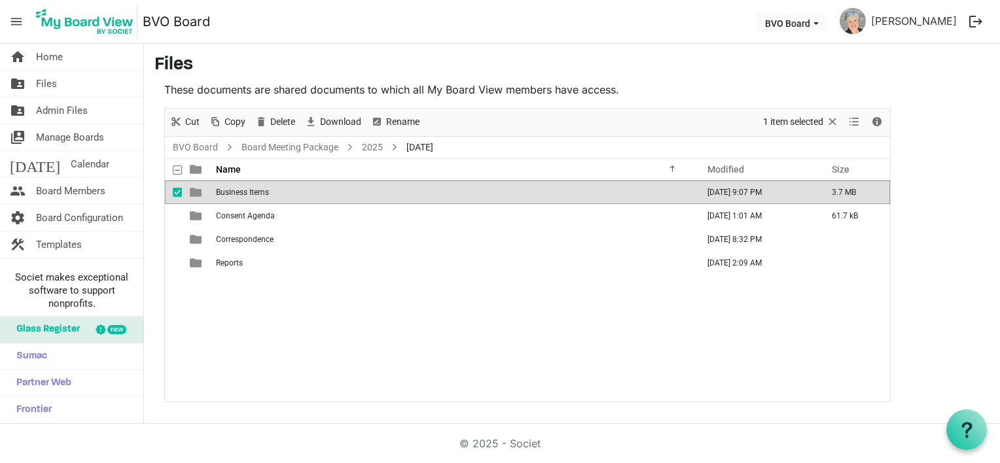
click at [262, 196] on td "Business Items" at bounding box center [452, 193] width 481 height 24
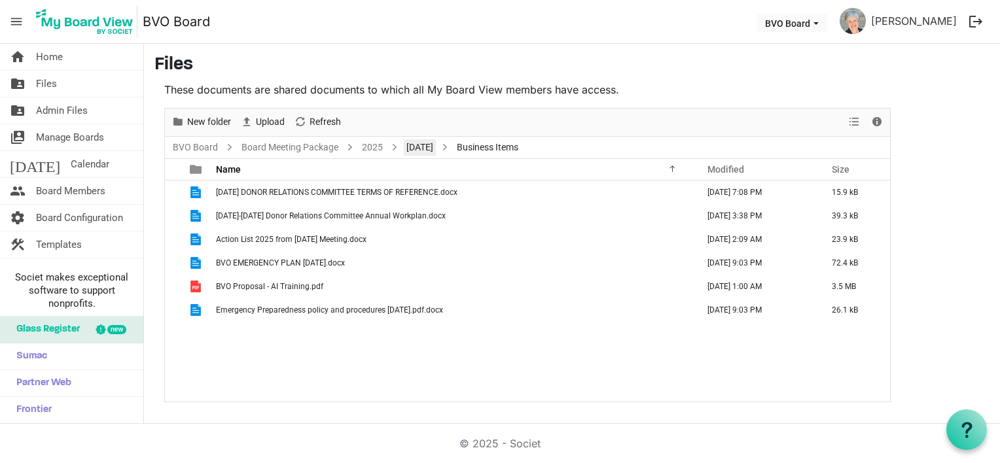
click at [436, 146] on link "[DATE]" at bounding box center [420, 147] width 32 height 16
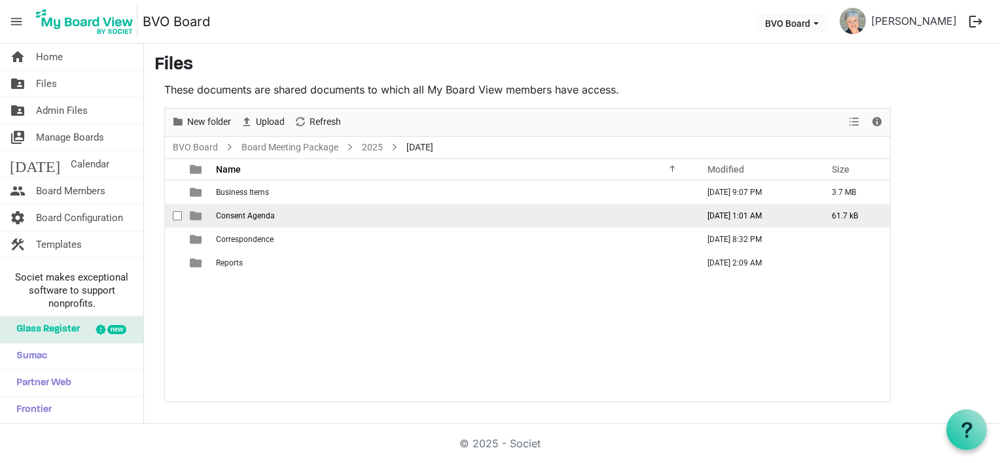
click at [284, 215] on td "Consent Agenda" at bounding box center [452, 216] width 481 height 24
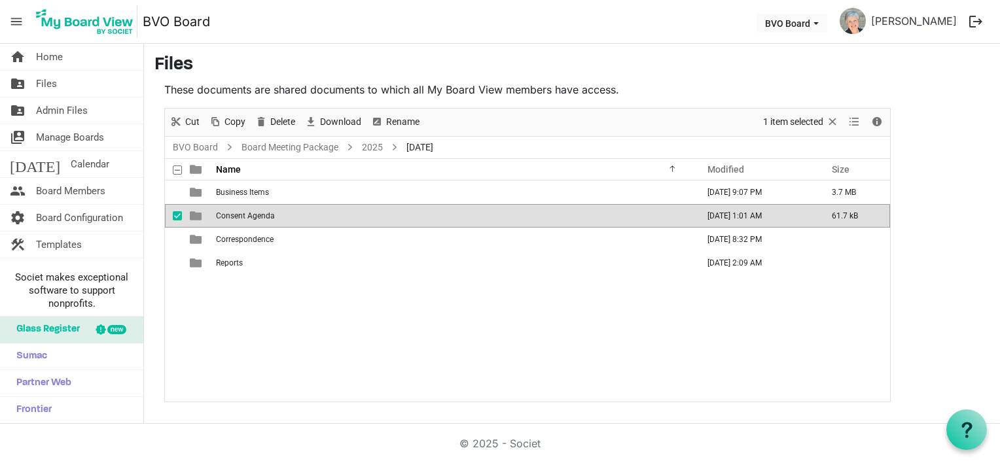
click at [284, 215] on td "Consent Agenda" at bounding box center [452, 216] width 481 height 24
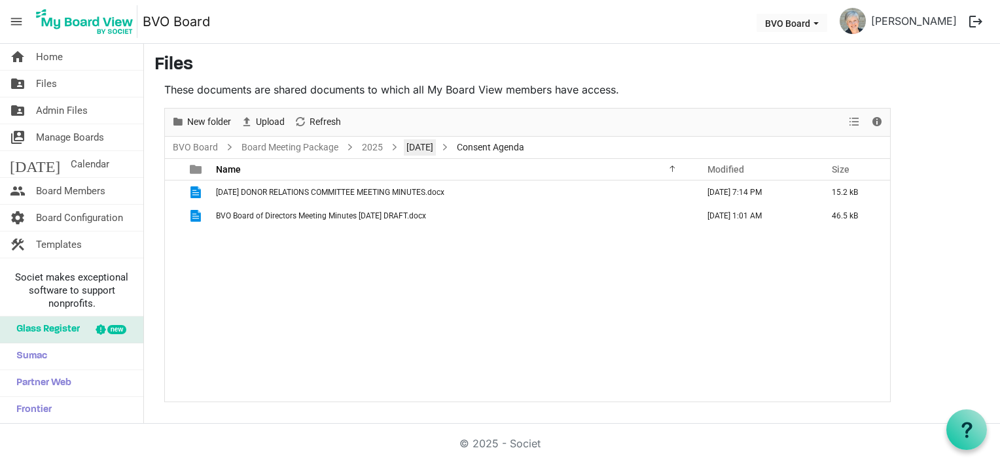
click at [436, 147] on link "[DATE]" at bounding box center [420, 147] width 32 height 16
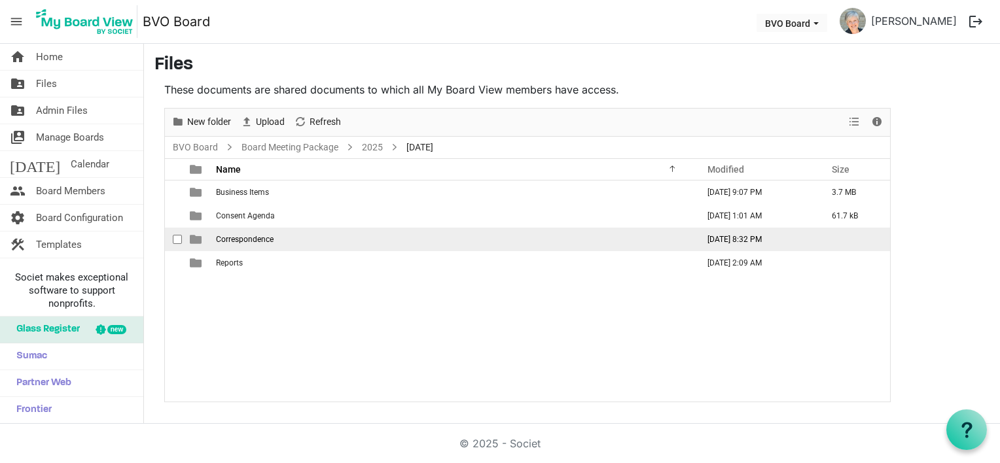
click at [288, 241] on td "Correspondence" at bounding box center [452, 240] width 481 height 24
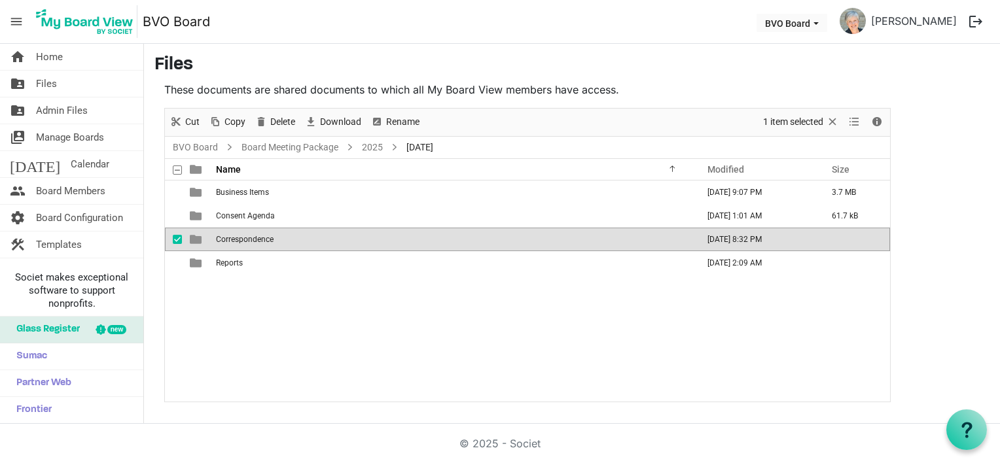
click at [288, 241] on td "Correspondence" at bounding box center [452, 240] width 481 height 24
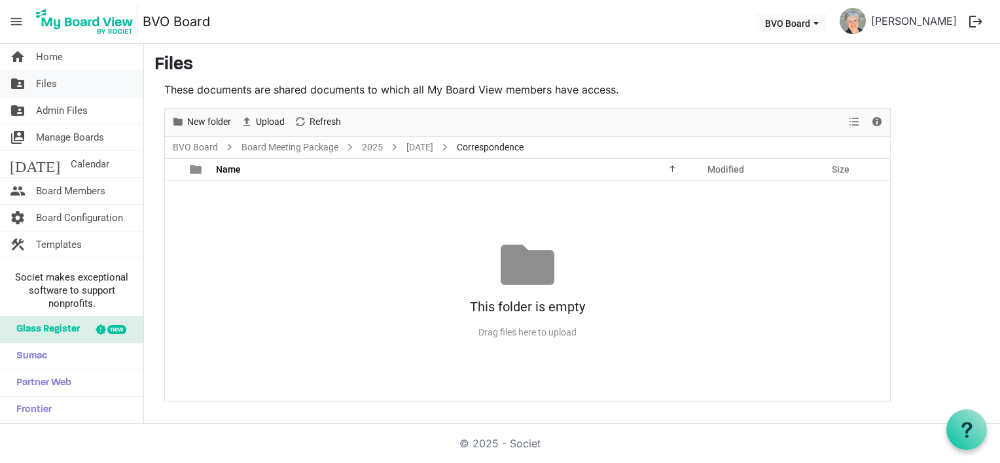
click at [62, 81] on link "folder_shared Files" at bounding box center [71, 84] width 143 height 26
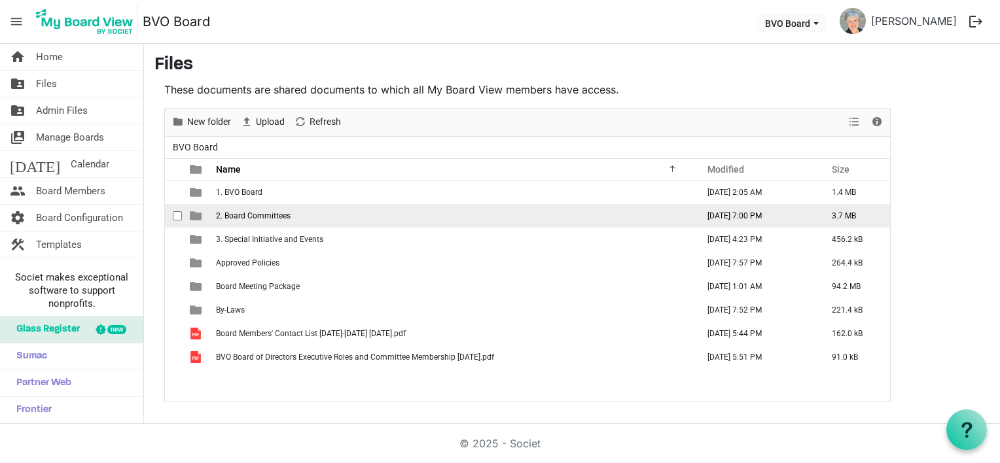
click at [245, 211] on span "2. Board Committees" at bounding box center [253, 215] width 75 height 9
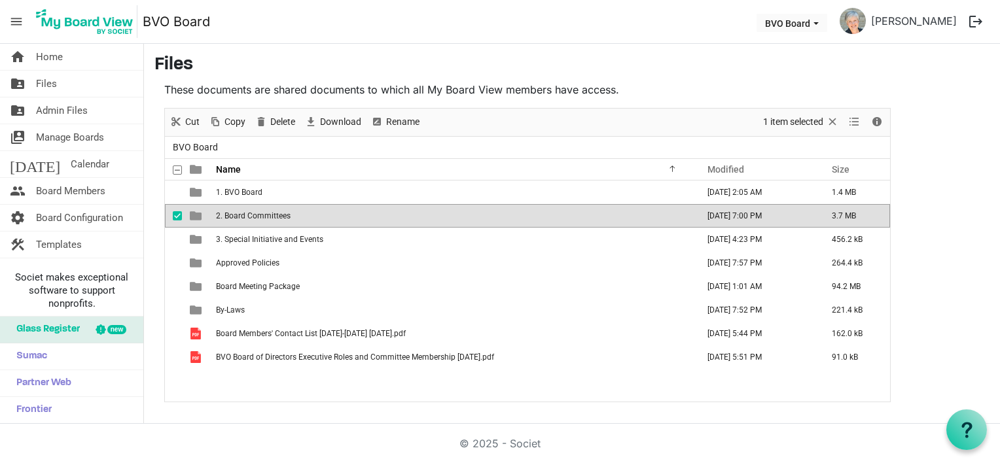
click at [245, 211] on span "2. Board Committees" at bounding box center [253, 215] width 75 height 9
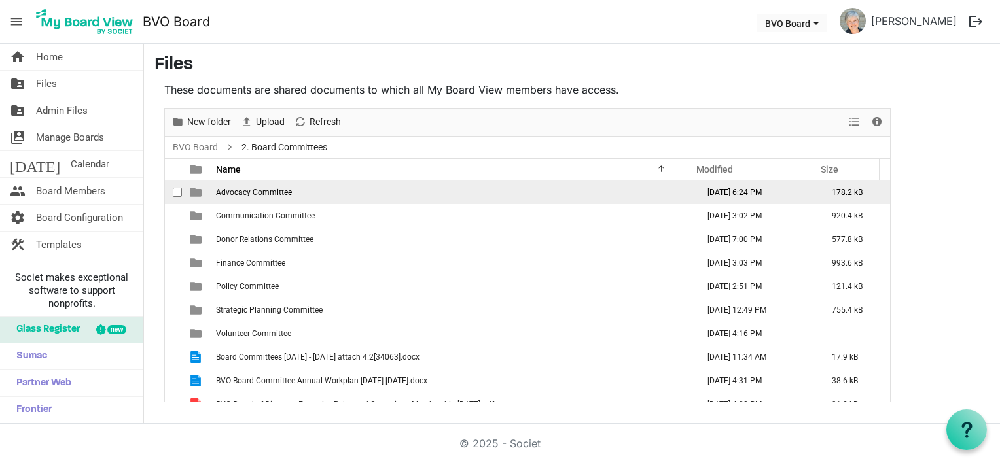
click at [282, 193] on span "Advocacy Committee" at bounding box center [254, 192] width 76 height 9
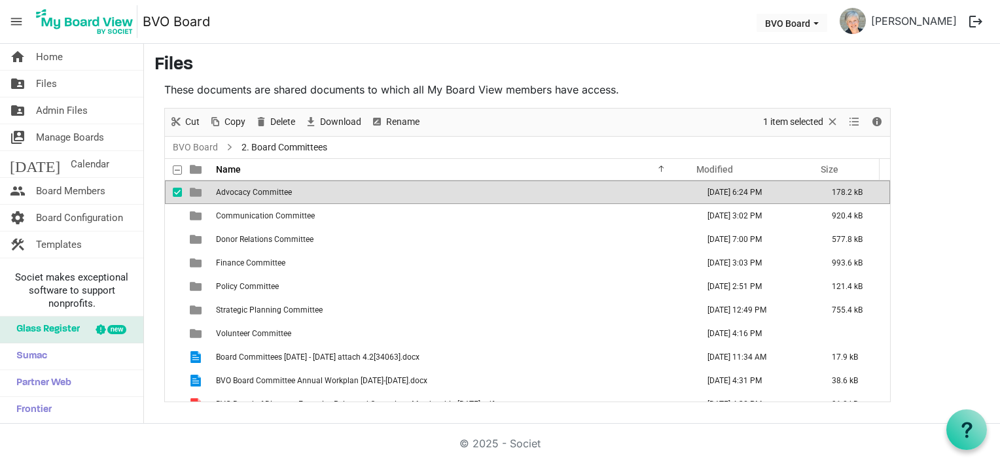
click at [282, 193] on span "Advocacy Committee" at bounding box center [254, 192] width 76 height 9
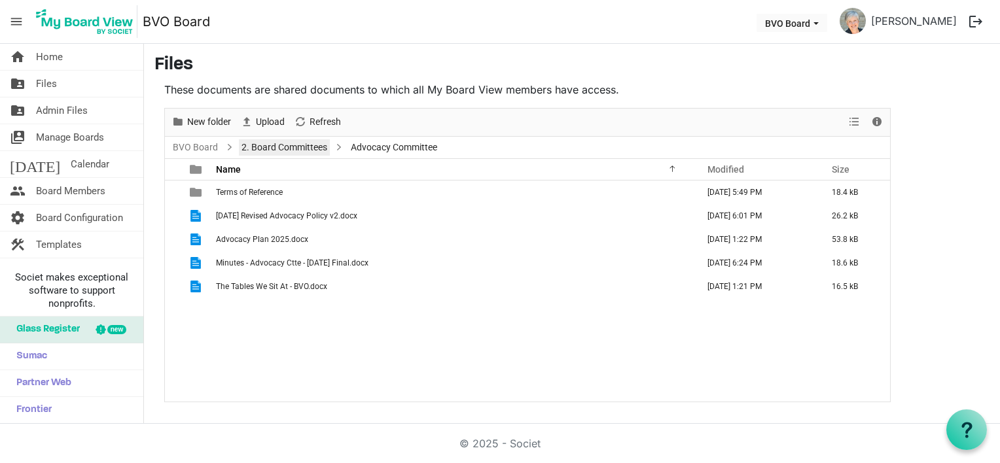
click at [280, 144] on link "2. Board Committees" at bounding box center [284, 147] width 91 height 16
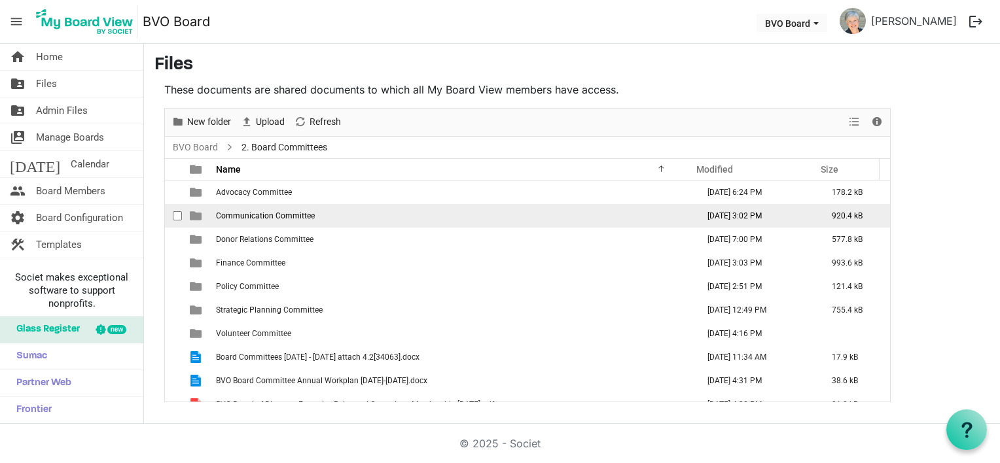
click at [266, 217] on span "Communication Committee" at bounding box center [265, 215] width 99 height 9
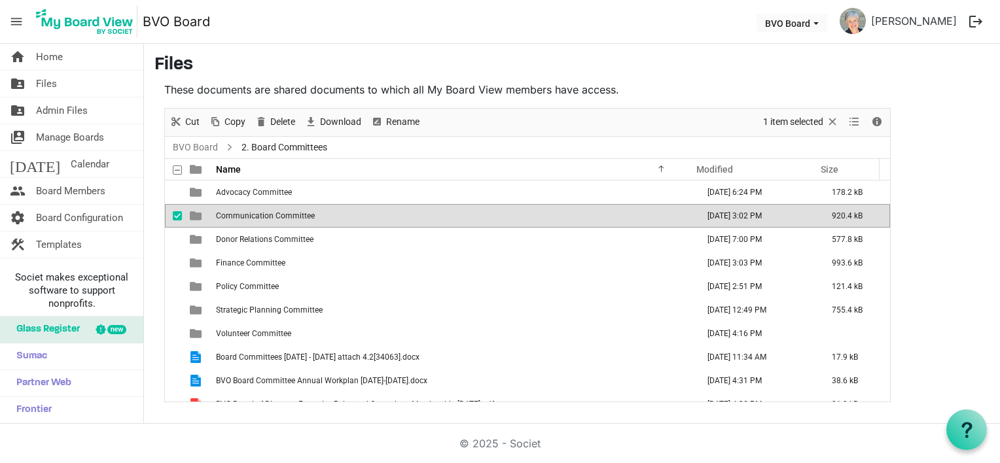
click at [266, 217] on span "Communication Committee" at bounding box center [265, 215] width 99 height 9
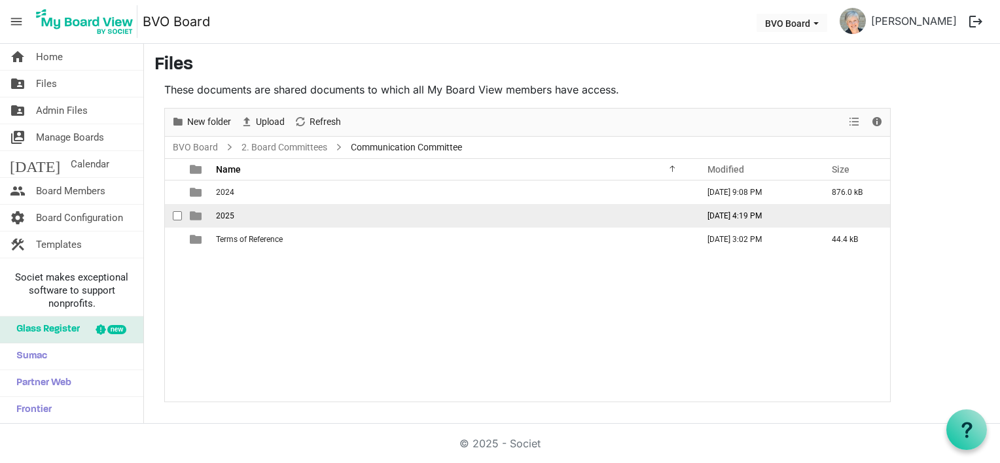
click at [266, 217] on td "2025" at bounding box center [452, 216] width 481 height 24
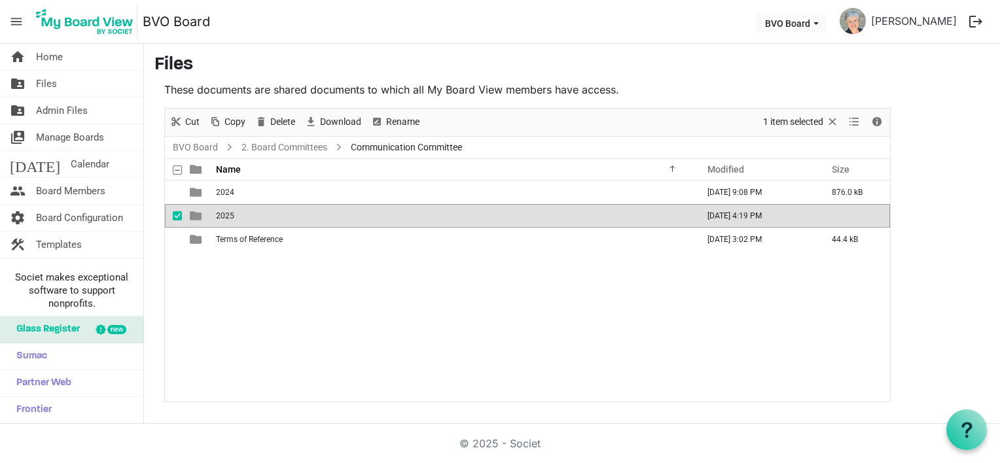
click at [266, 217] on td "2025" at bounding box center [452, 216] width 481 height 24
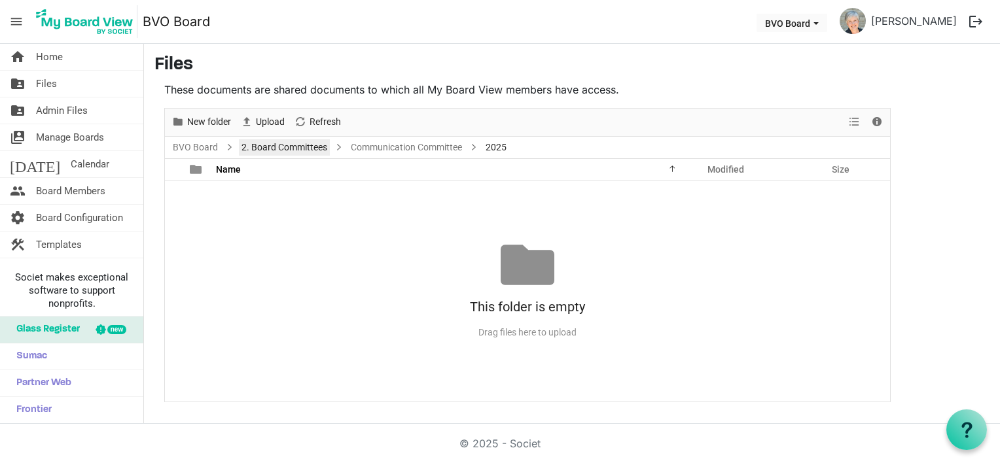
click at [309, 152] on link "2. Board Committees" at bounding box center [284, 147] width 91 height 16
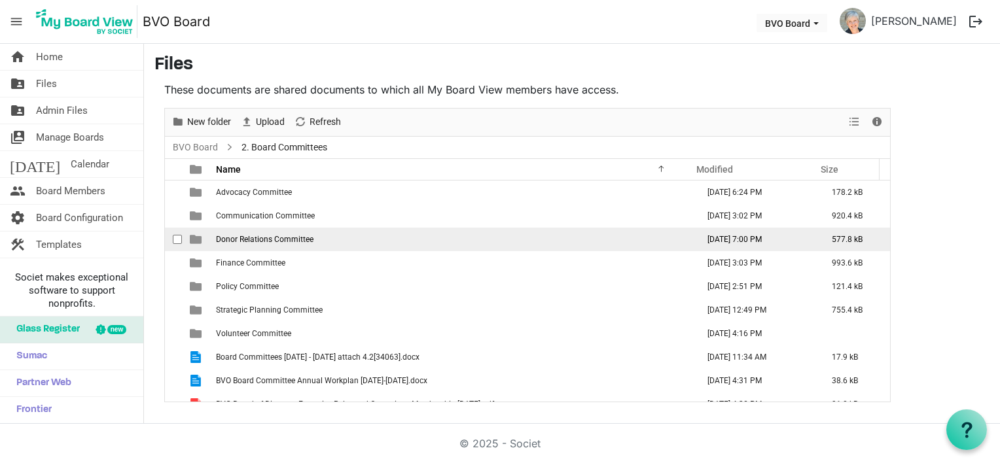
click at [259, 242] on span "Donor Relations Committee" at bounding box center [264, 239] width 97 height 9
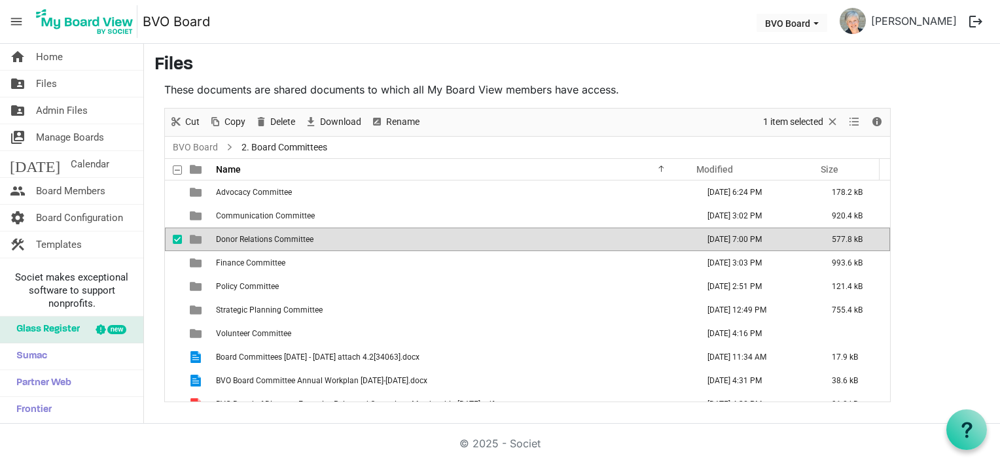
click at [259, 242] on span "Donor Relations Committee" at bounding box center [264, 239] width 97 height 9
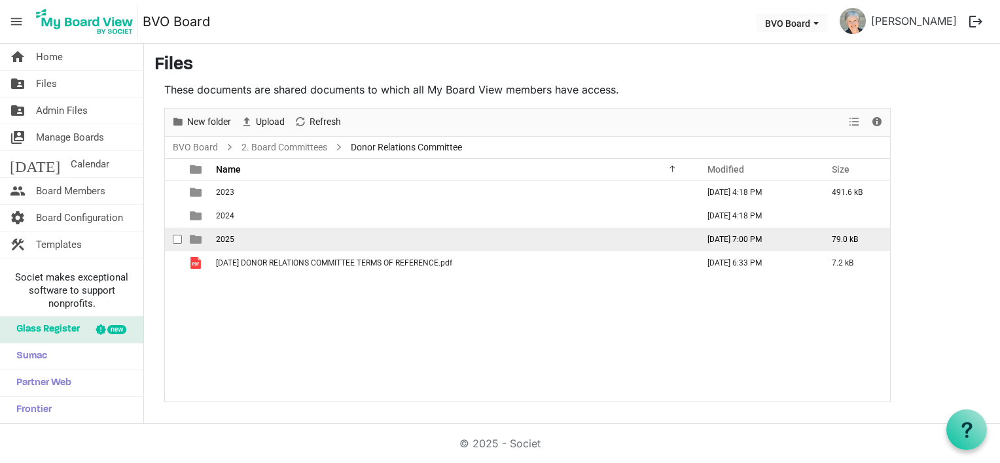
click at [259, 242] on td "2025" at bounding box center [452, 240] width 481 height 24
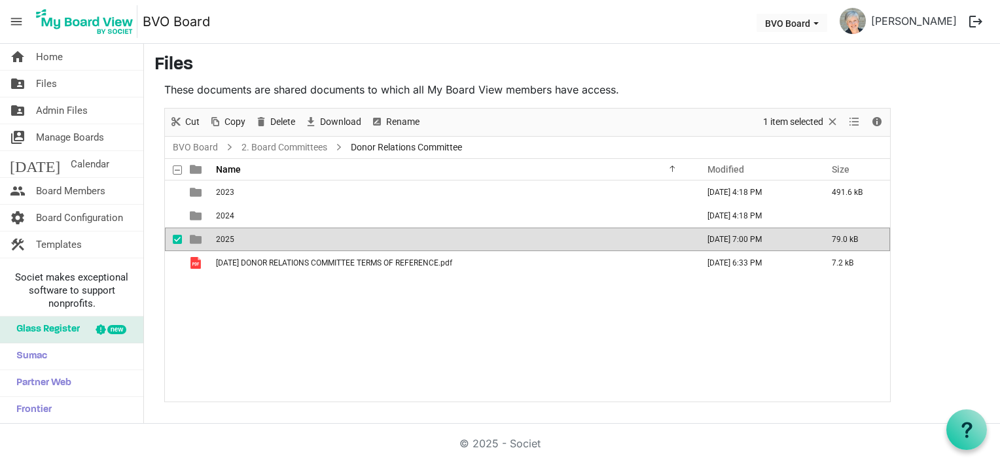
click at [259, 242] on td "2025" at bounding box center [452, 240] width 481 height 24
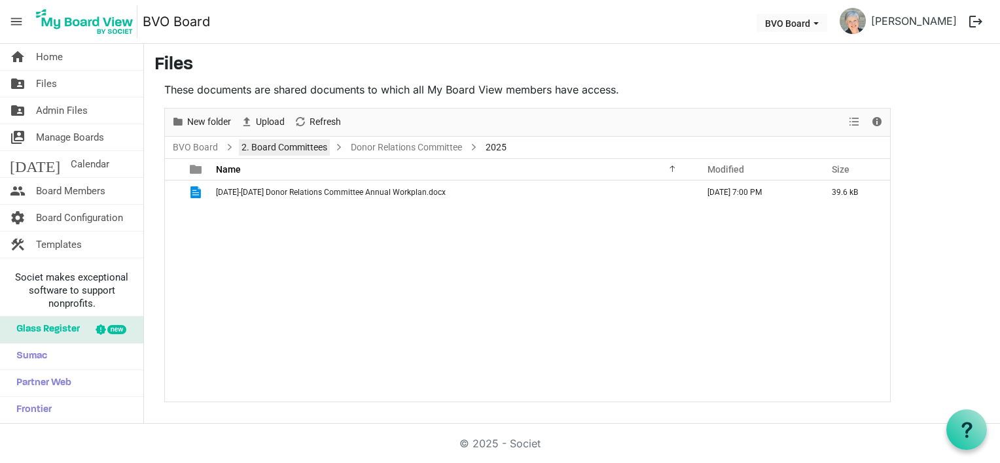
click at [316, 149] on link "2. Board Committees" at bounding box center [284, 147] width 91 height 16
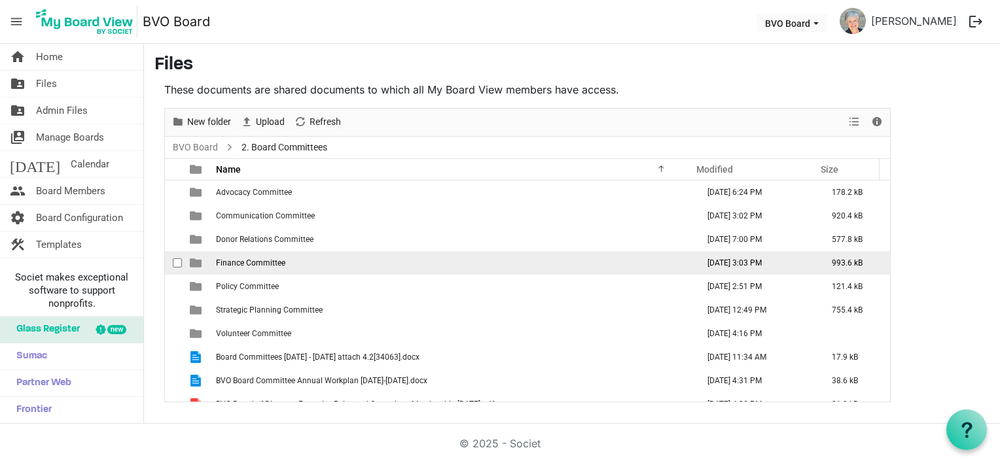
click at [266, 260] on span "Finance Committee" at bounding box center [250, 262] width 69 height 9
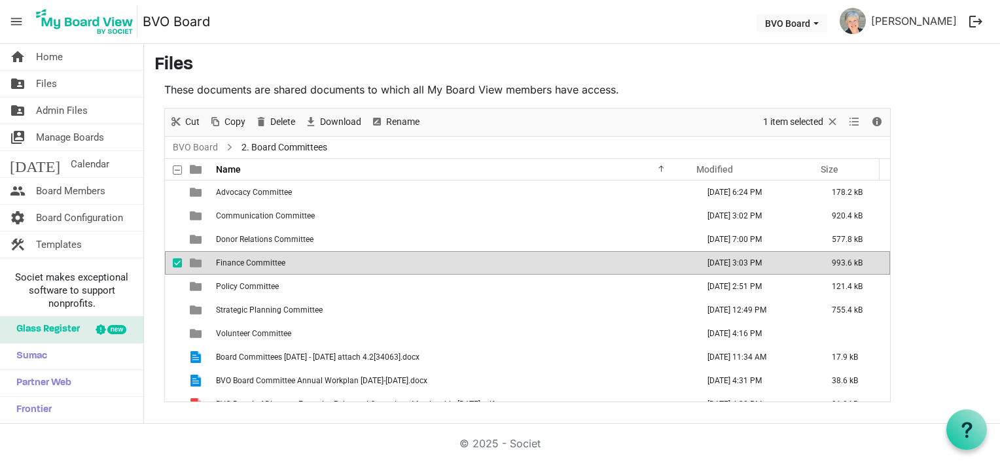
click at [266, 260] on span "Finance Committee" at bounding box center [250, 262] width 69 height 9
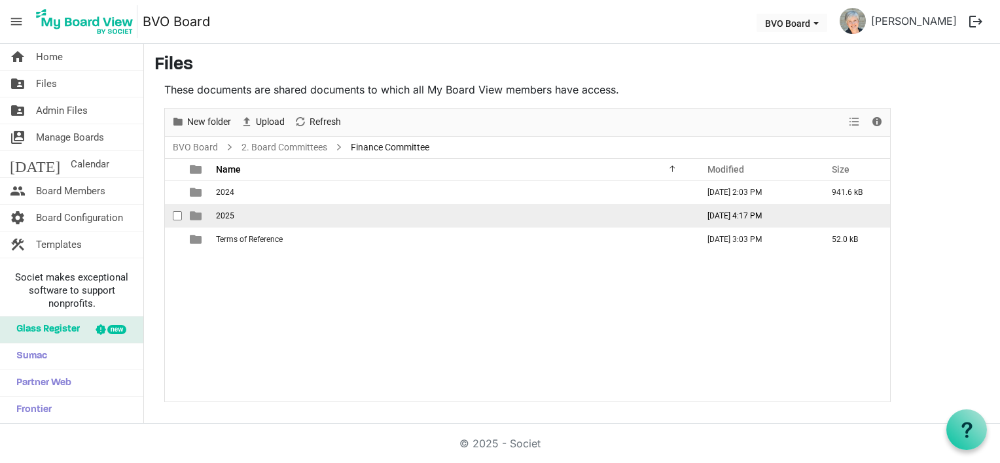
click at [253, 217] on td "2025" at bounding box center [452, 216] width 481 height 24
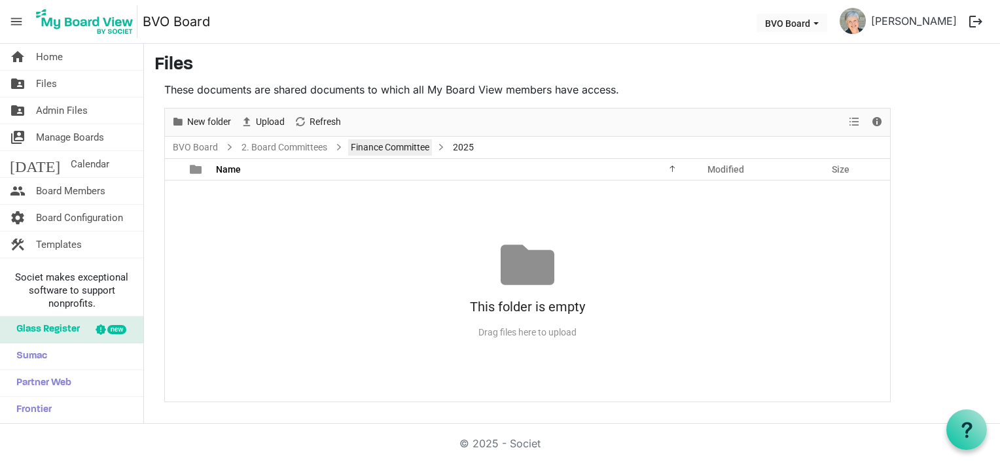
click at [357, 152] on link "Finance Committee" at bounding box center [390, 147] width 84 height 16
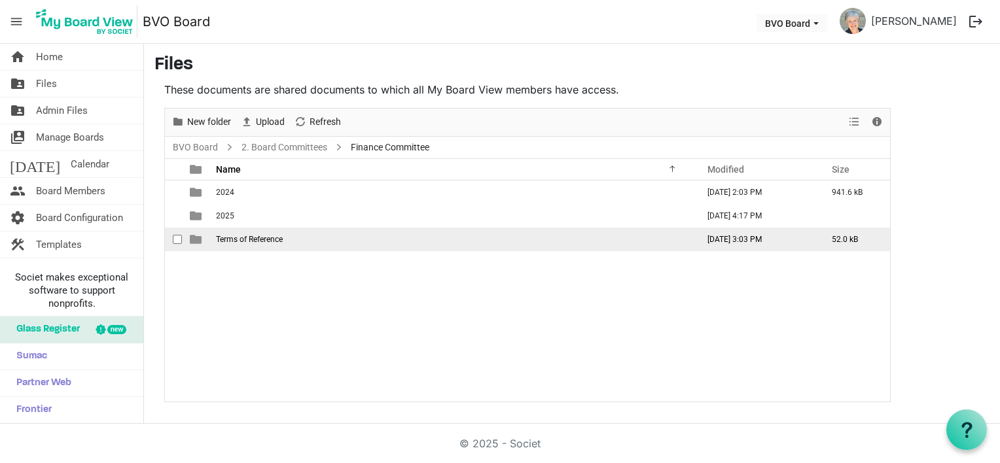
click at [274, 235] on span "Terms of Reference" at bounding box center [249, 239] width 67 height 9
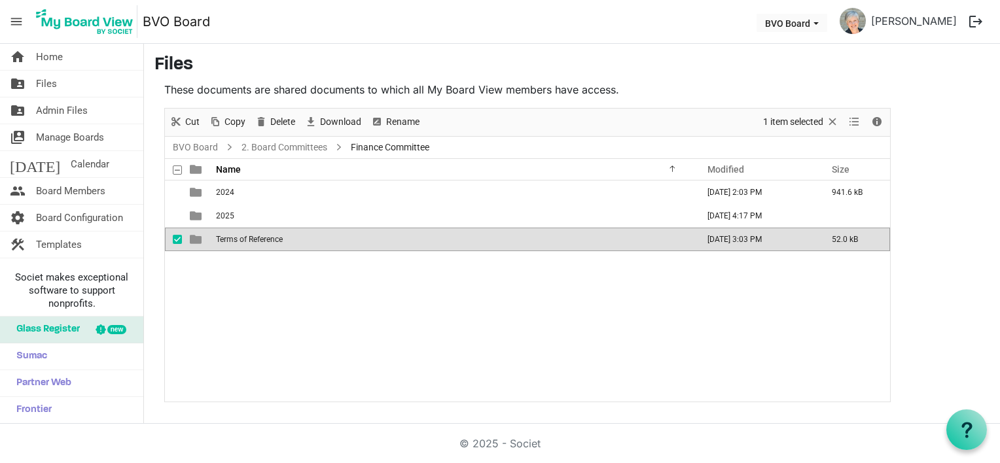
click at [274, 235] on span "Terms of Reference" at bounding box center [249, 239] width 67 height 9
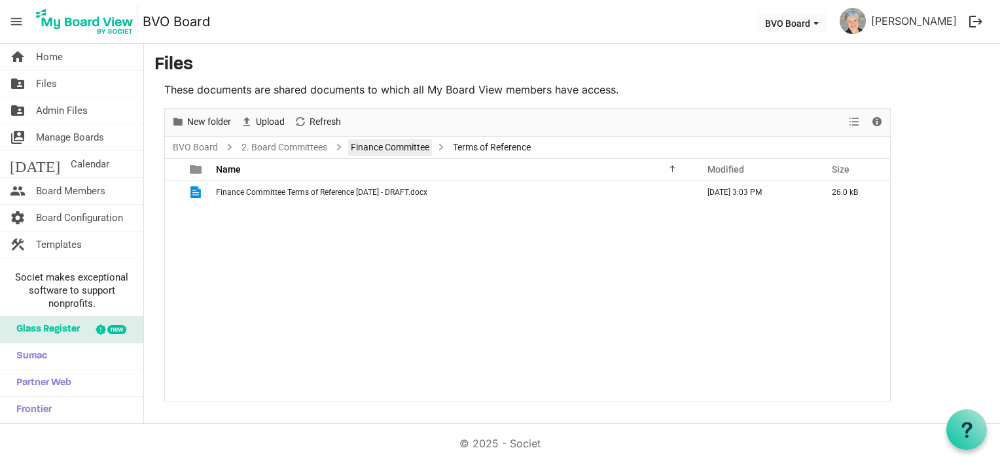
click at [386, 150] on link "Finance Committee" at bounding box center [390, 147] width 84 height 16
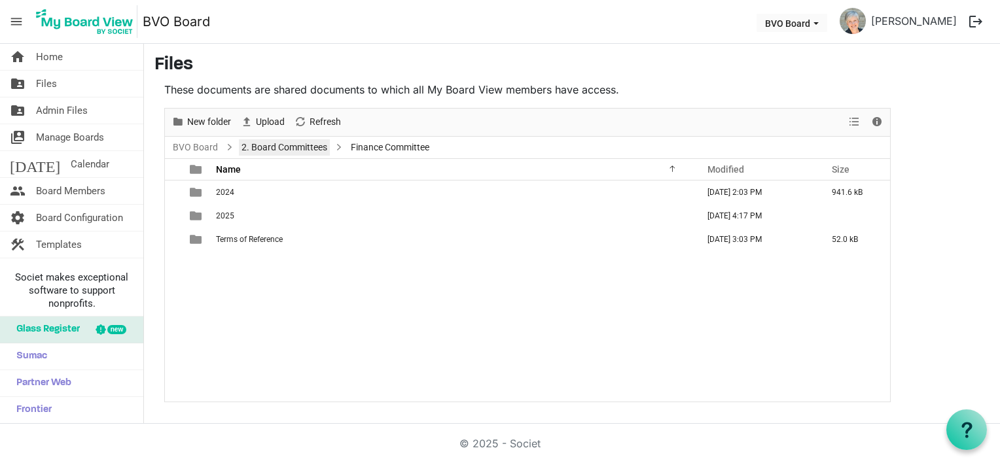
click at [289, 147] on link "2. Board Committees" at bounding box center [284, 147] width 91 height 16
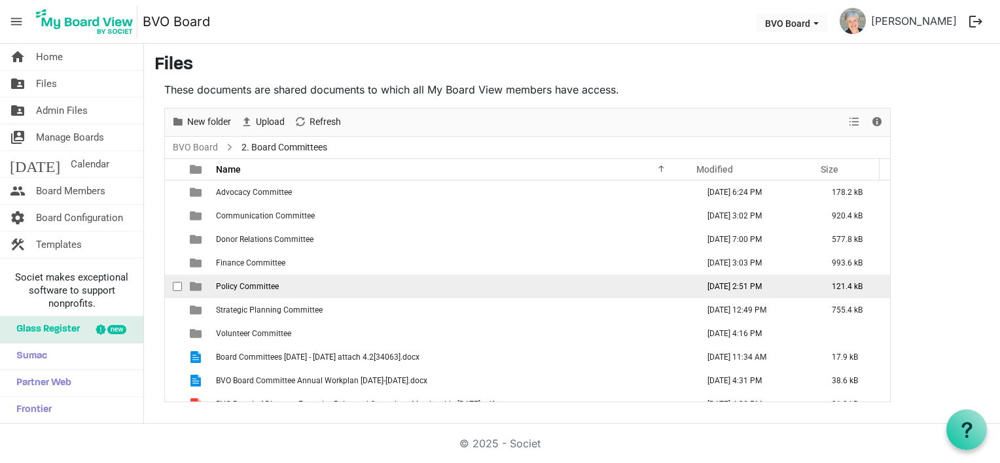
click at [262, 291] on td "Policy Committee" at bounding box center [452, 287] width 481 height 24
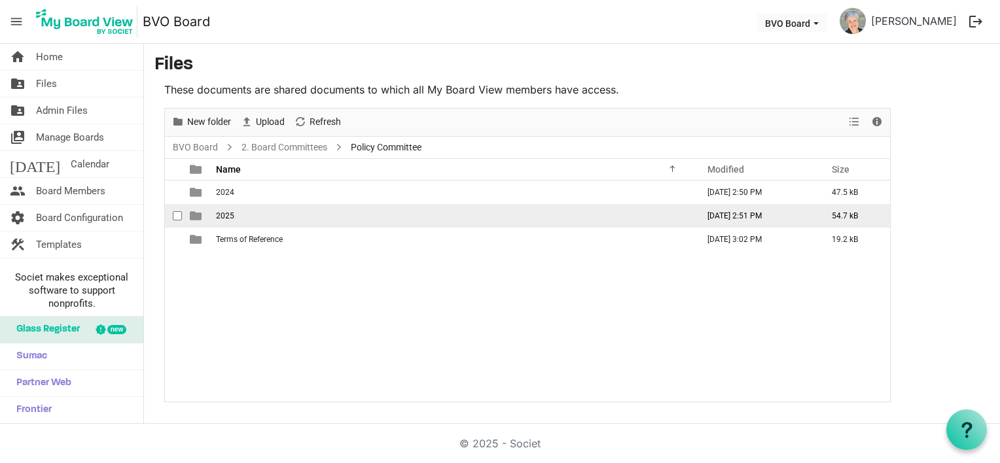
click at [254, 211] on td "2025" at bounding box center [452, 216] width 481 height 24
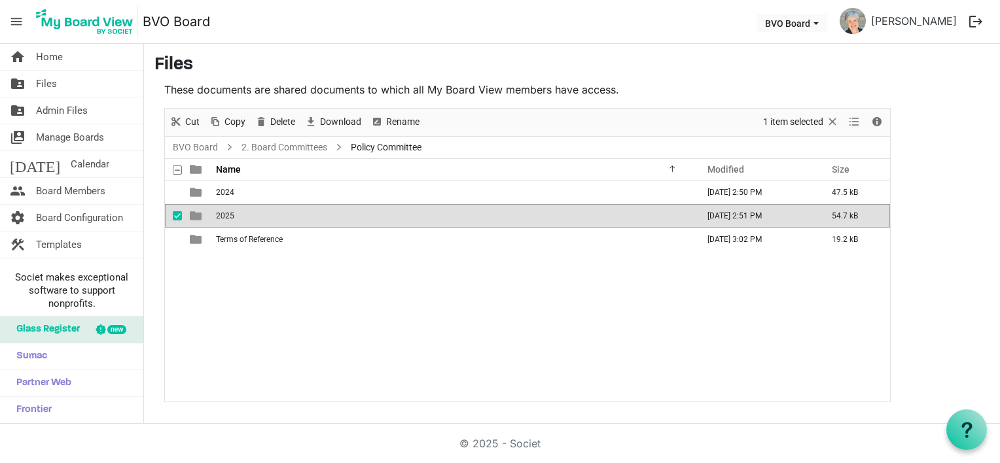
click at [254, 211] on td "2025" at bounding box center [452, 216] width 481 height 24
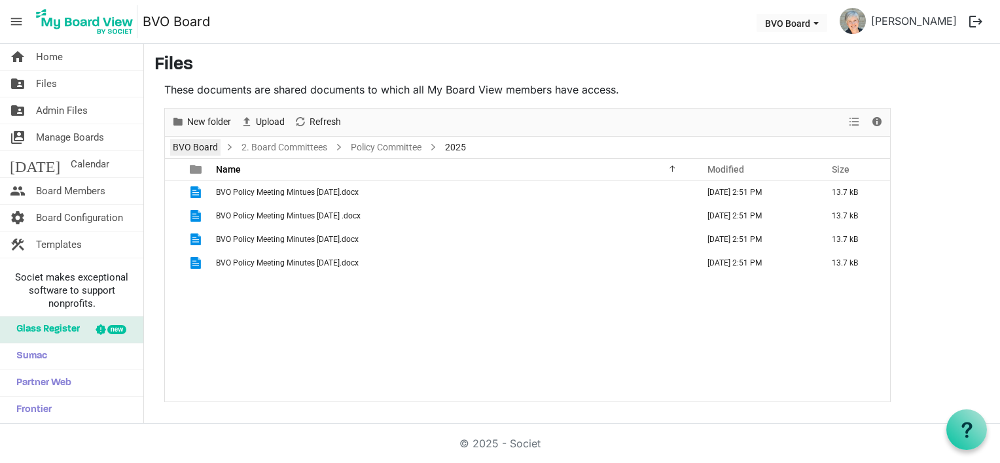
click at [184, 150] on link "BVO Board" at bounding box center [195, 147] width 50 height 16
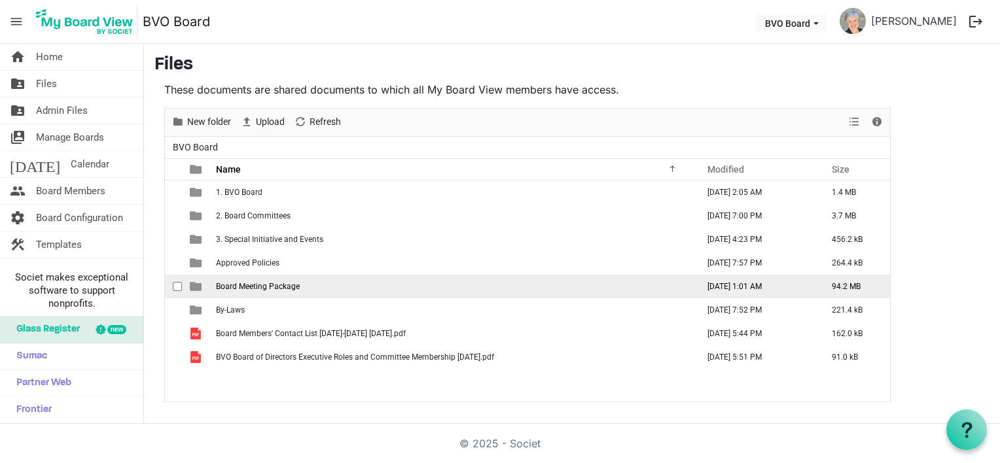
click at [229, 287] on span "Board Meeting Package" at bounding box center [258, 286] width 84 height 9
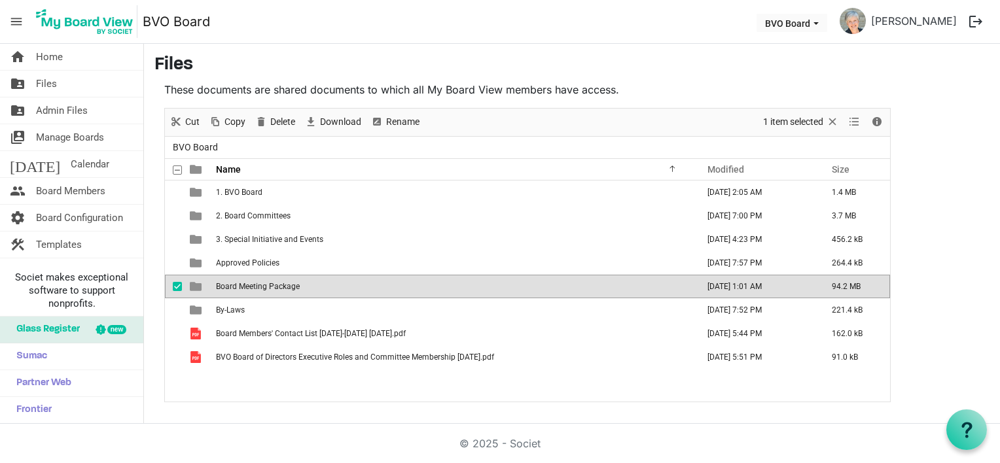
click at [229, 287] on span "Board Meeting Package" at bounding box center [258, 286] width 84 height 9
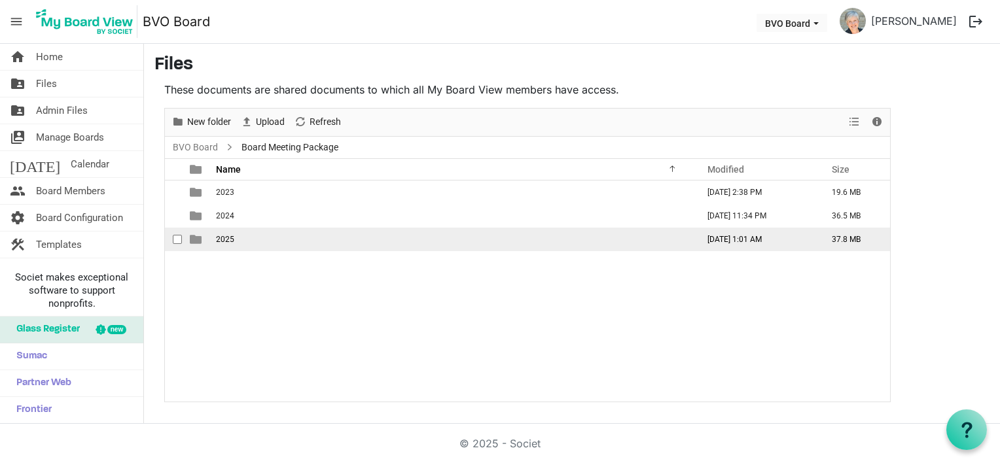
click at [228, 242] on span "2025" at bounding box center [225, 239] width 18 height 9
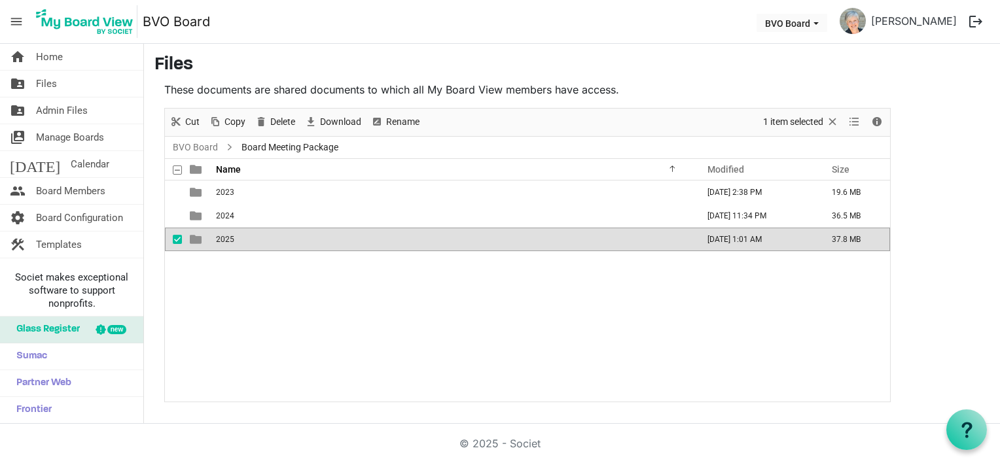
click at [228, 242] on span "2025" at bounding box center [225, 239] width 18 height 9
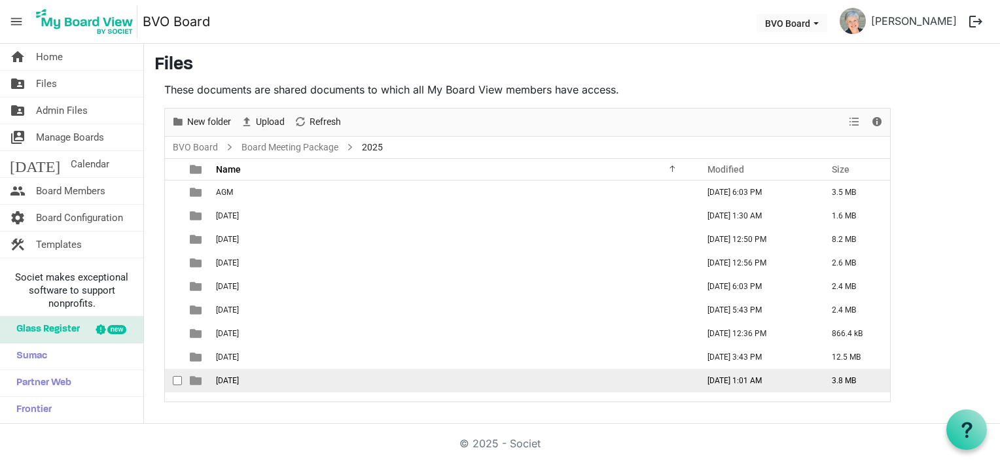
click at [230, 381] on span "[DATE]" at bounding box center [227, 380] width 23 height 9
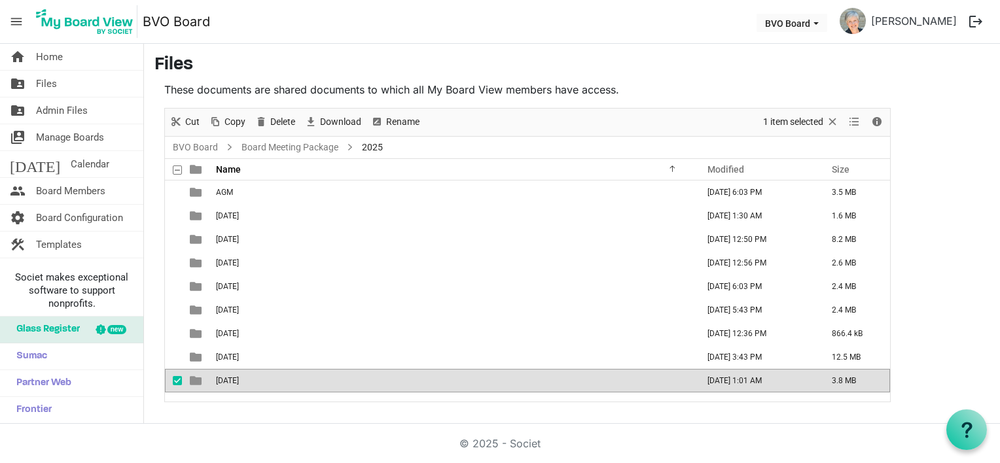
click at [230, 381] on span "[DATE]" at bounding box center [227, 380] width 23 height 9
